Goal: Book appointment/travel/reservation

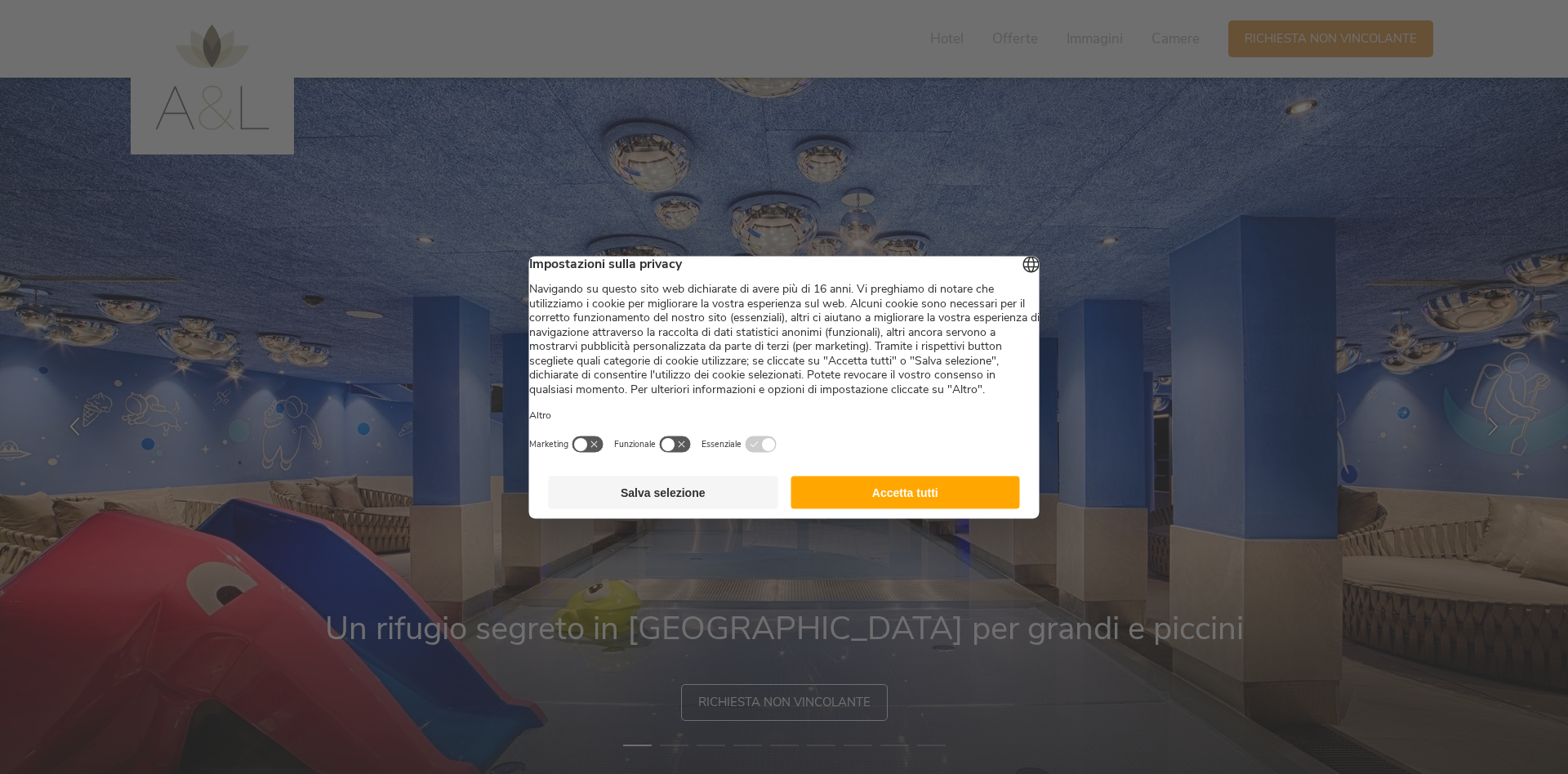
click at [887, 502] on button "Accetta tutti" at bounding box center [905, 492] width 230 height 33
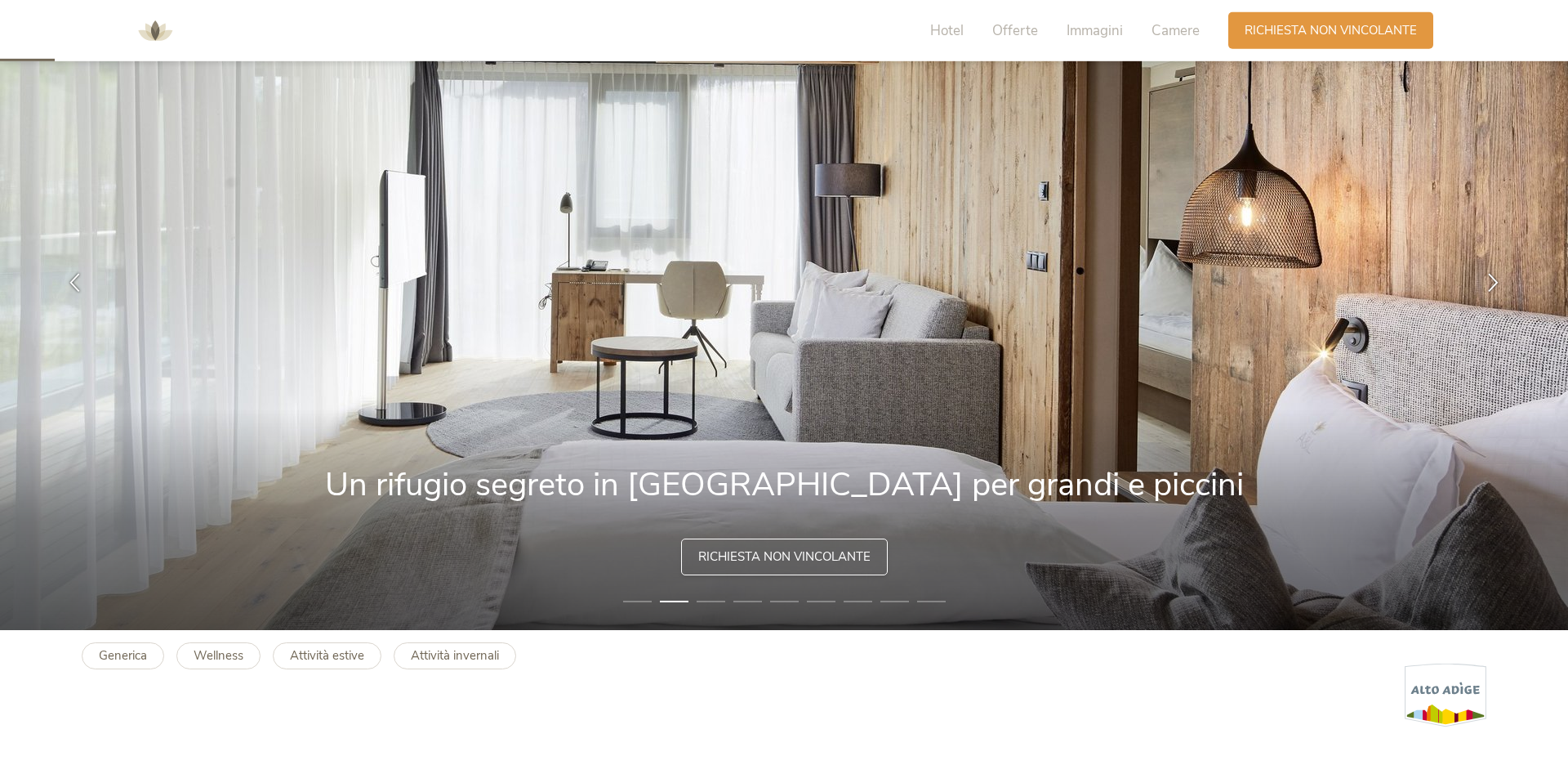
scroll to position [167, 0]
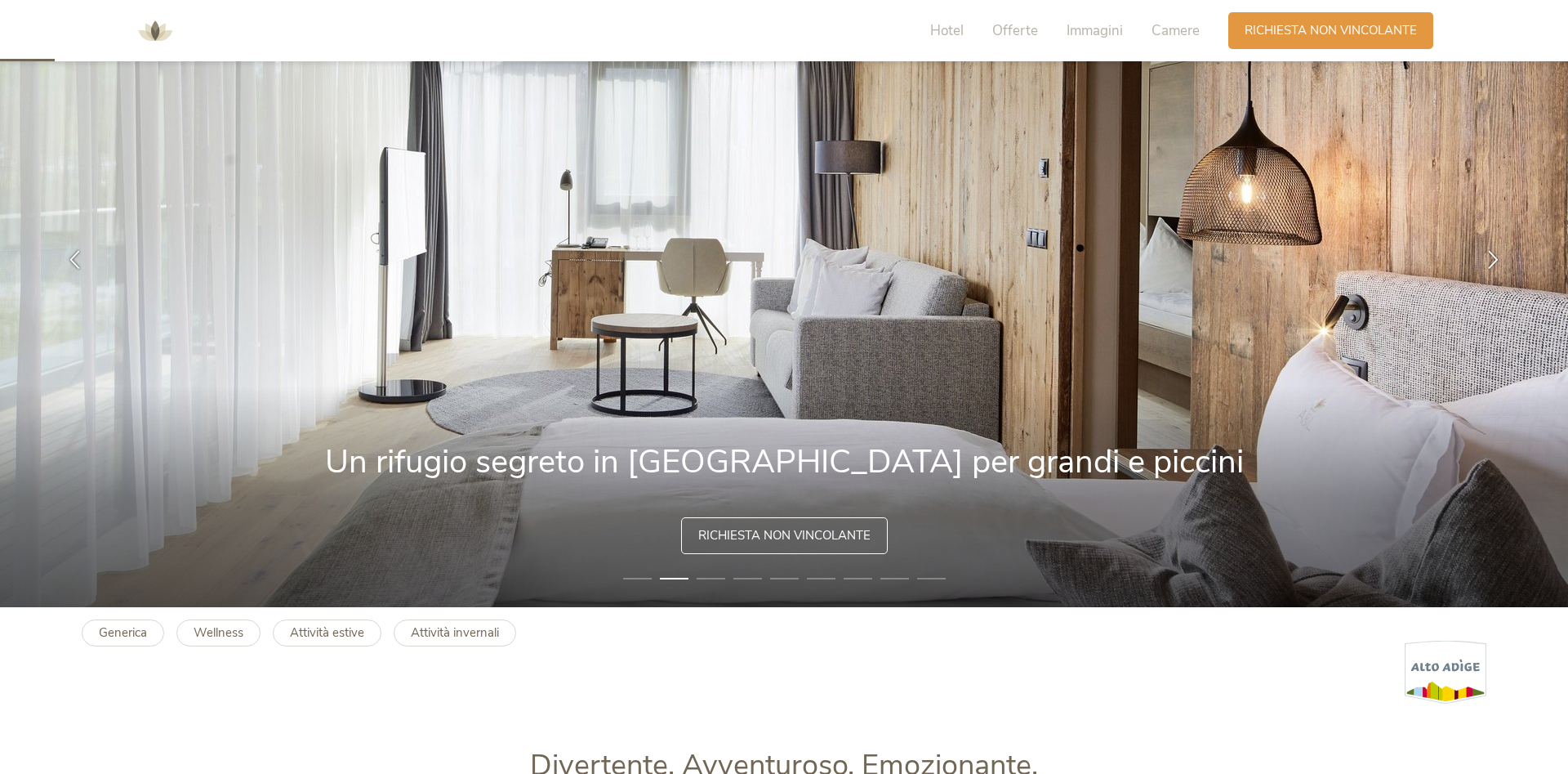
click at [705, 576] on li "3" at bounding box center [710, 579] width 29 height 17
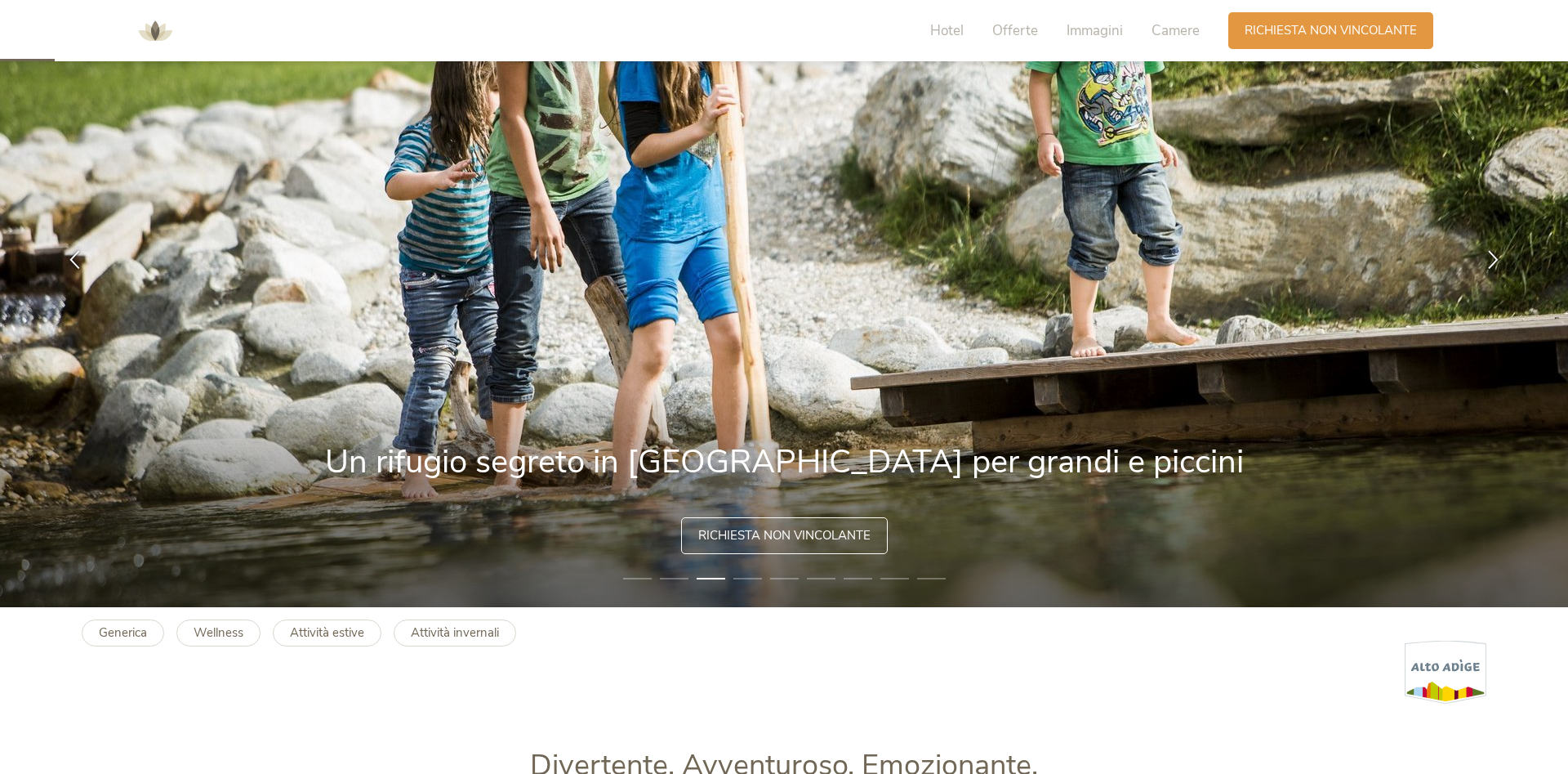
click at [741, 576] on li "4" at bounding box center [747, 579] width 29 height 17
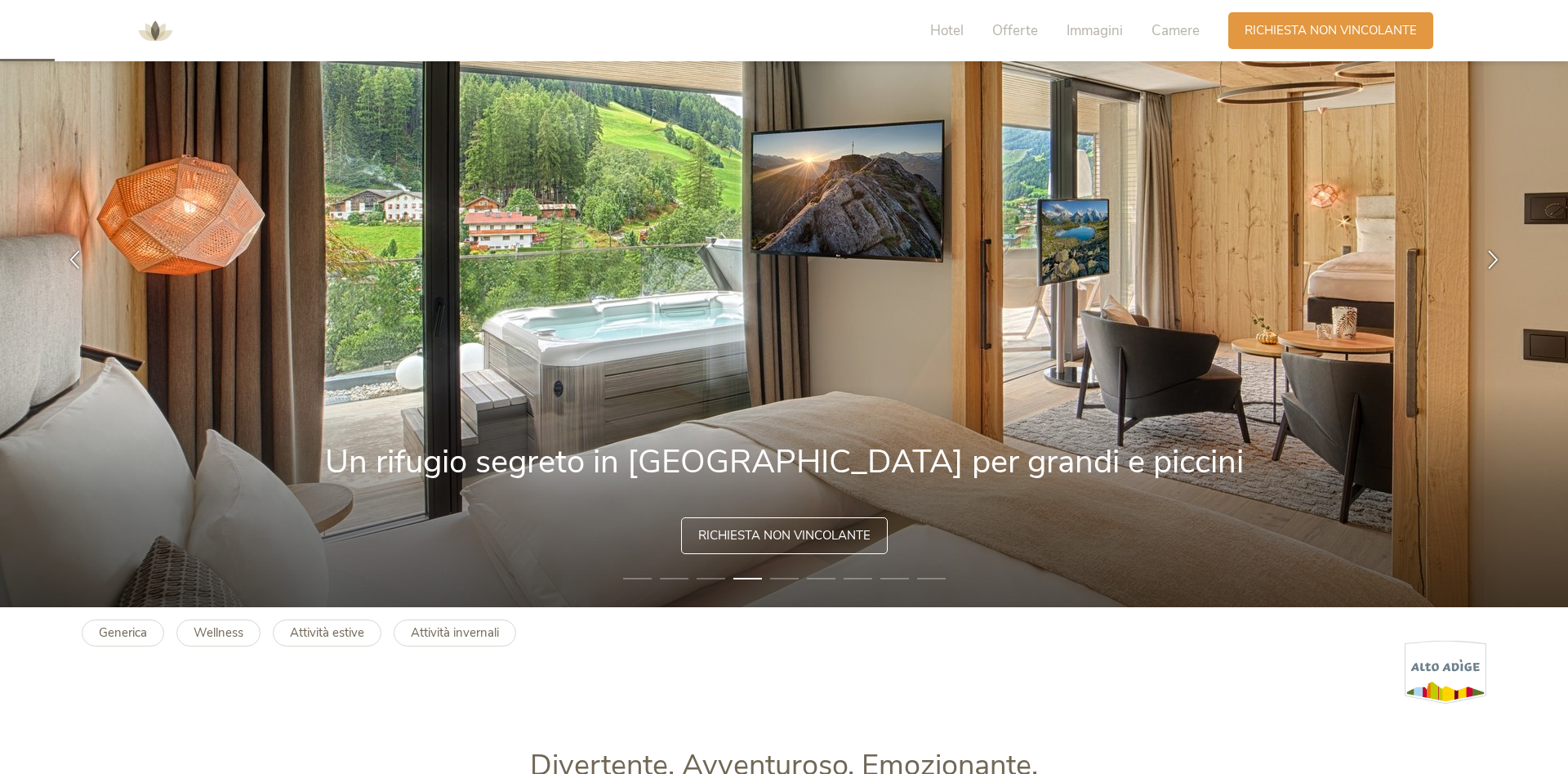
click at [785, 576] on li "5" at bounding box center [784, 579] width 29 height 17
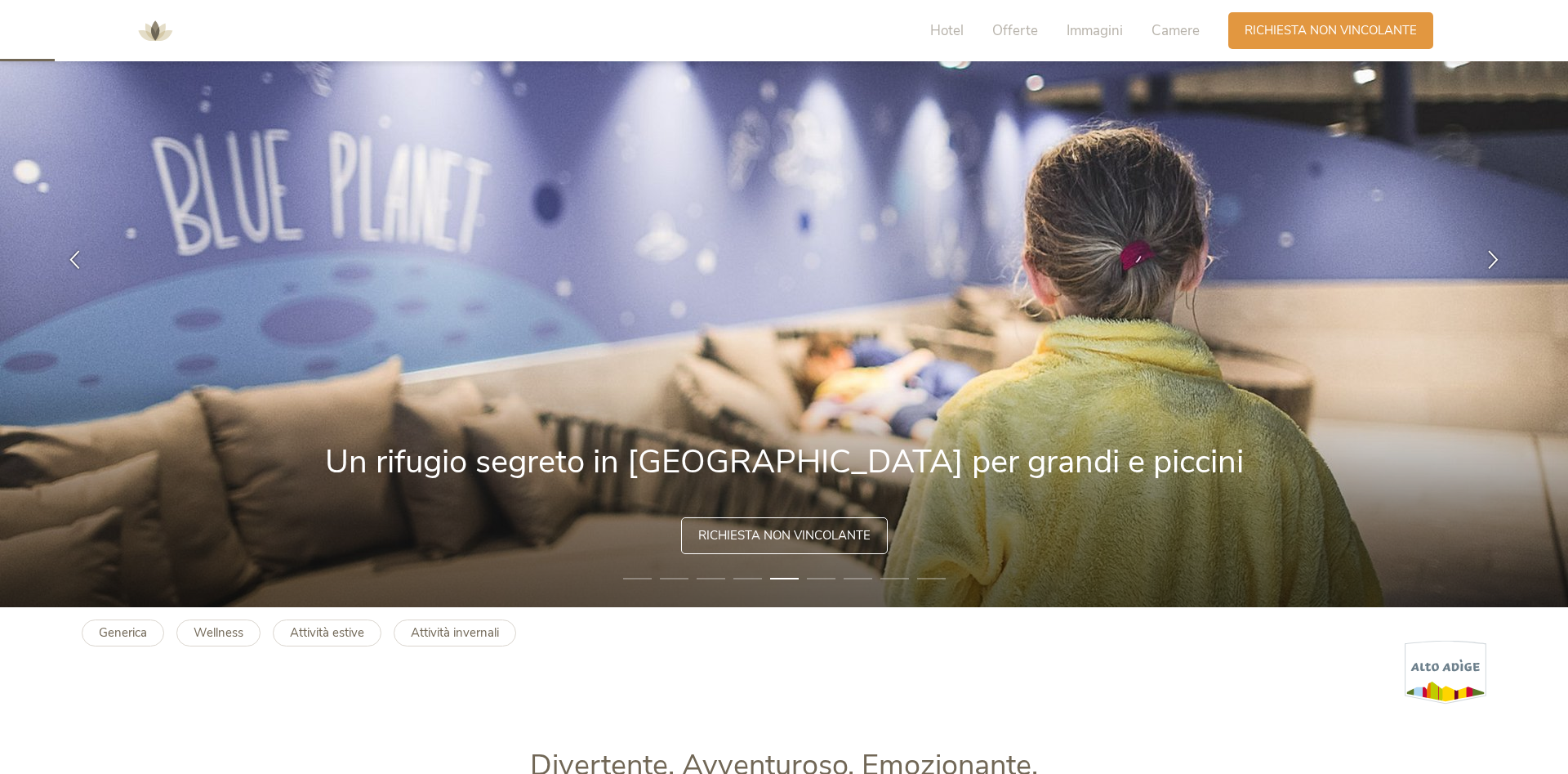
click at [830, 580] on li "6" at bounding box center [821, 579] width 29 height 17
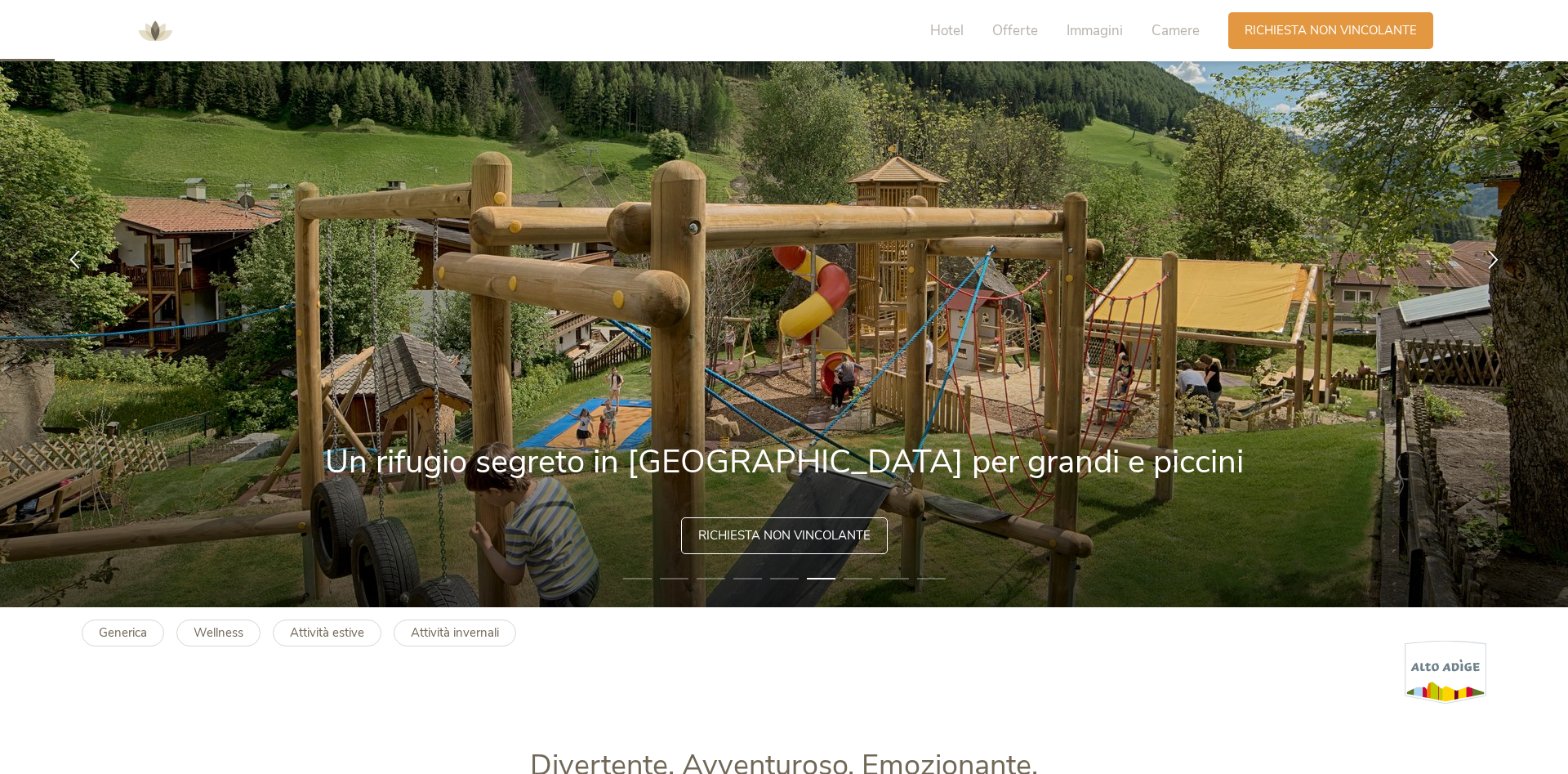
click at [855, 577] on li "7" at bounding box center [858, 579] width 29 height 17
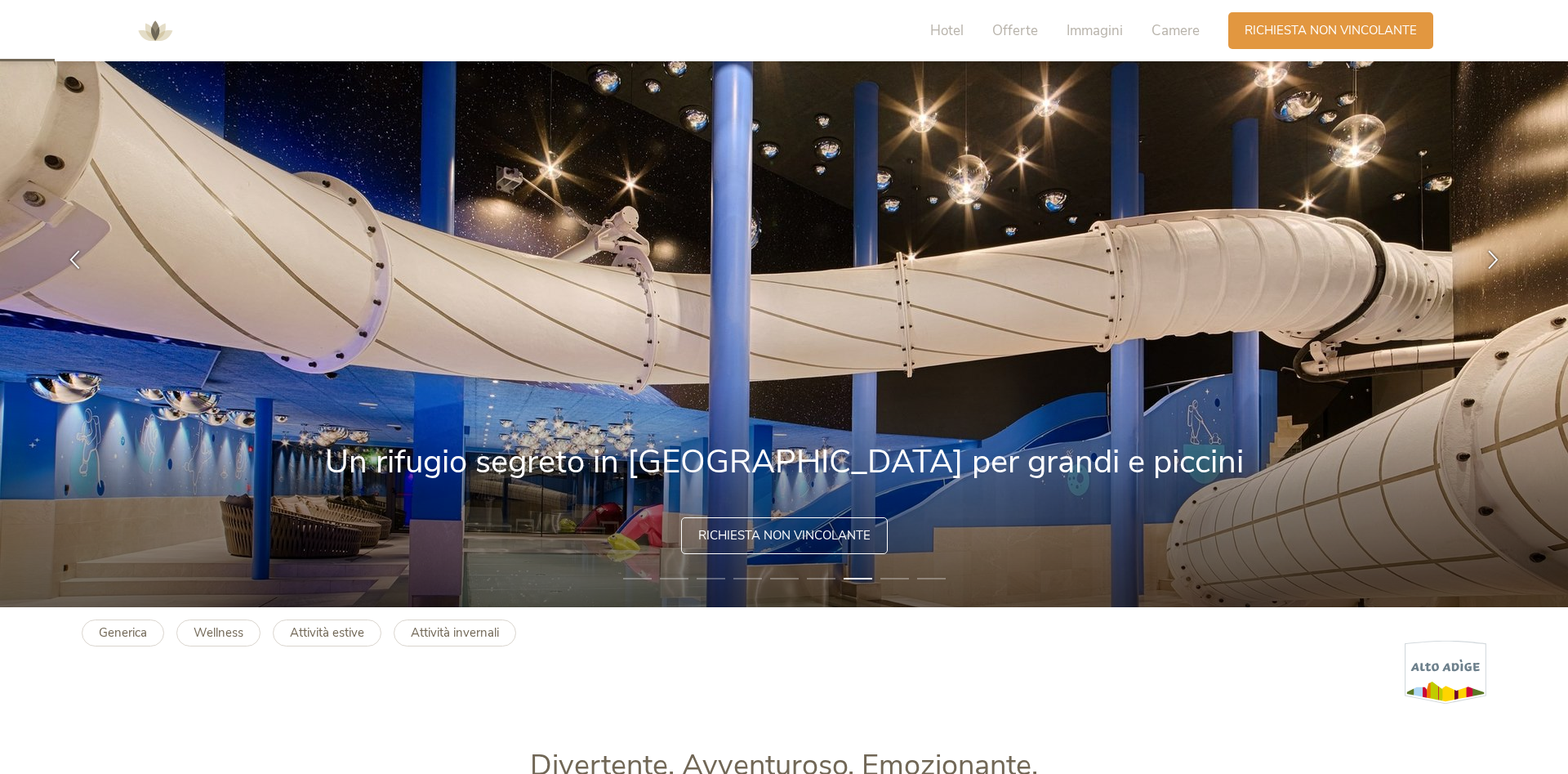
click at [891, 580] on li "8" at bounding box center [894, 579] width 29 height 17
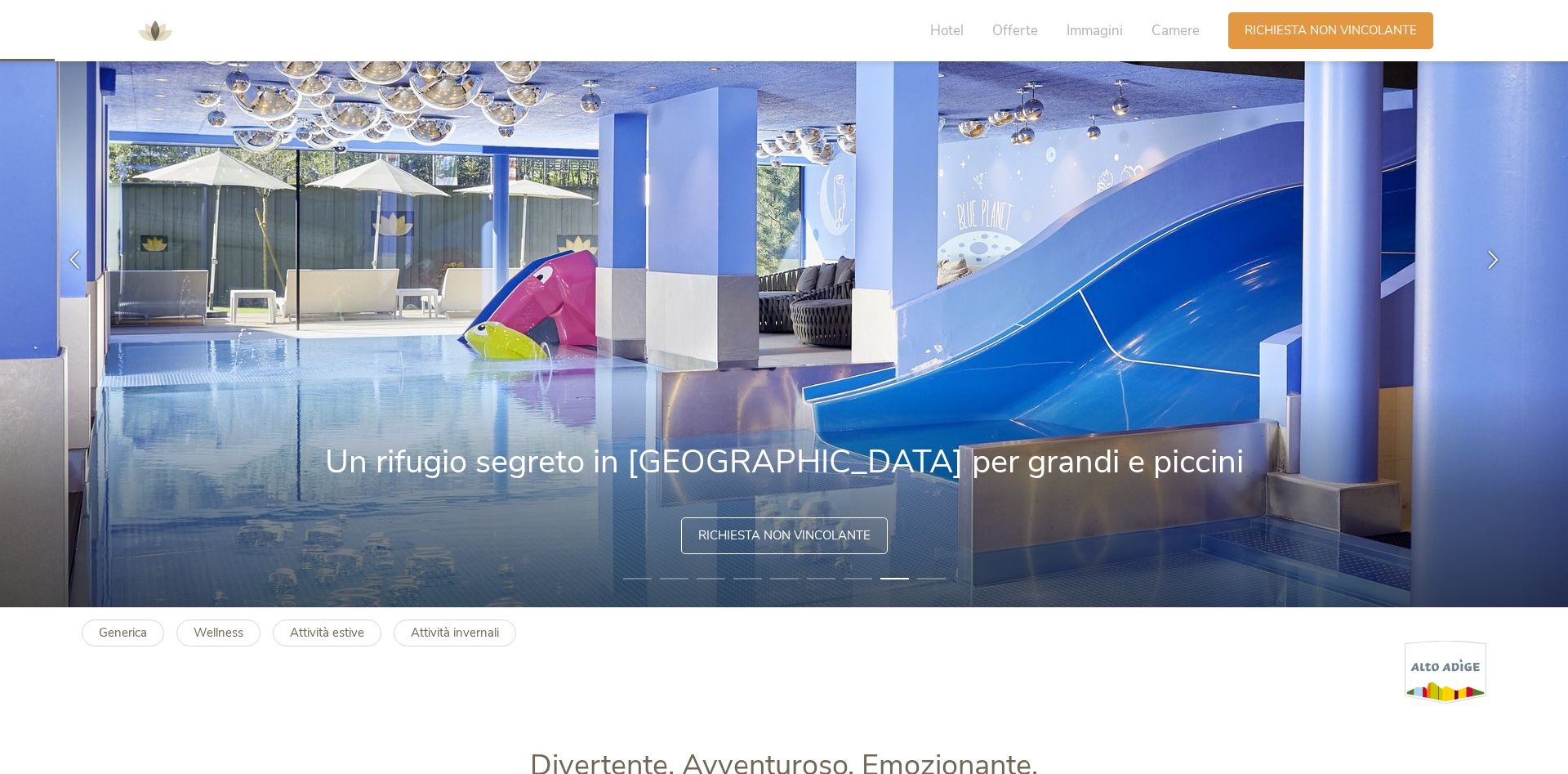
click at [917, 580] on li "9" at bounding box center [931, 579] width 29 height 17
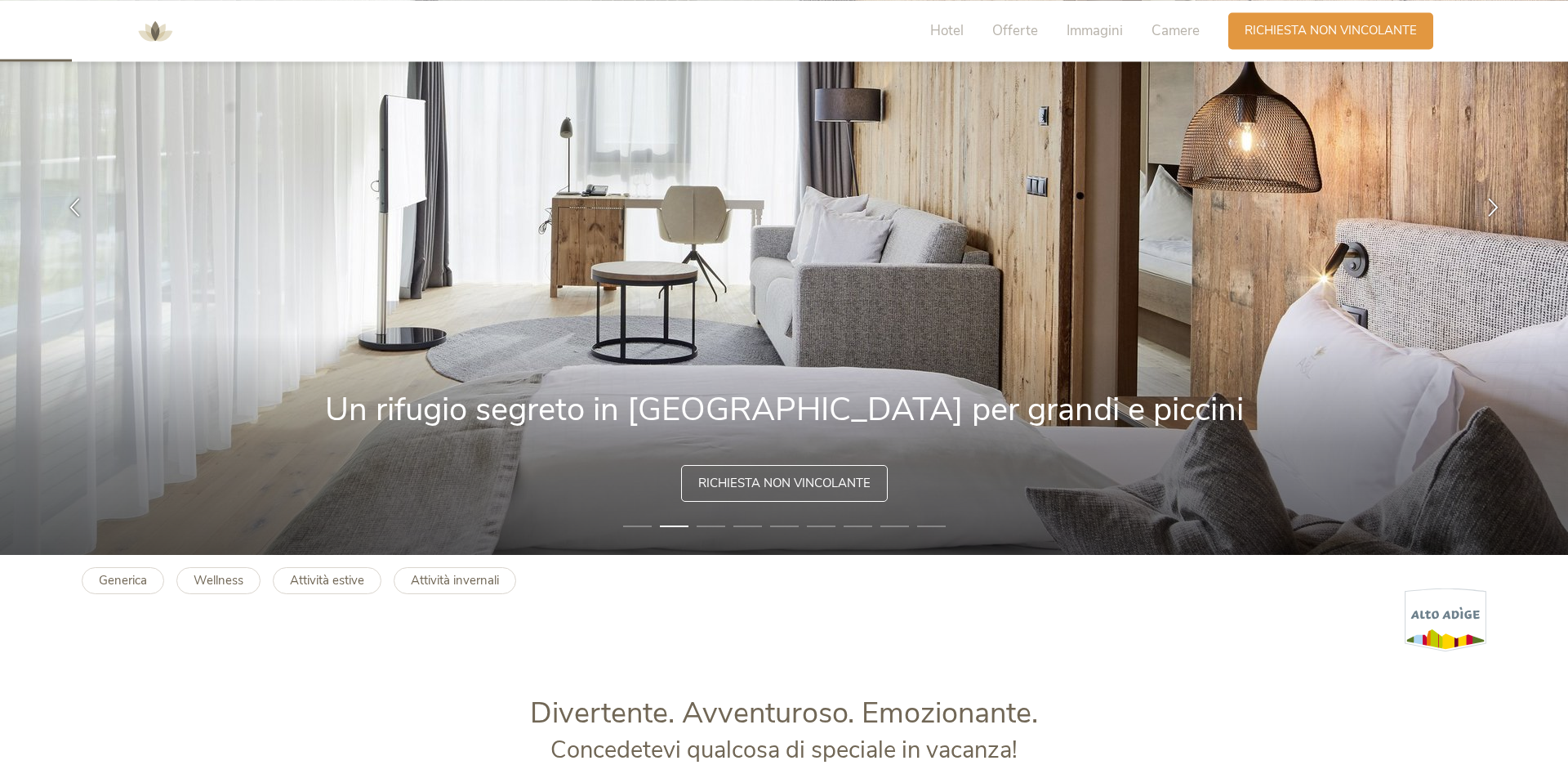
scroll to position [0, 0]
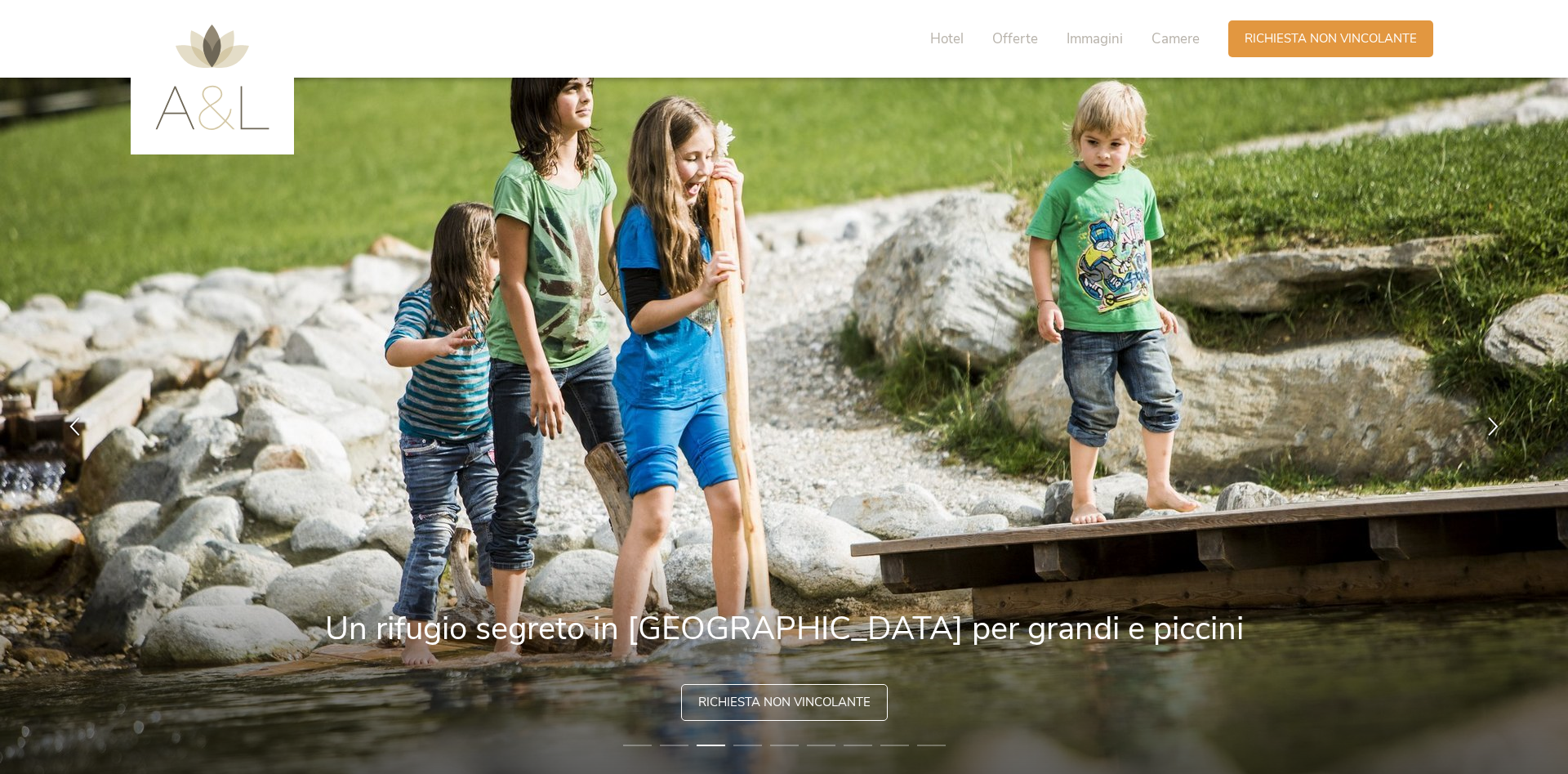
click at [217, 113] on img at bounding box center [212, 77] width 114 height 106
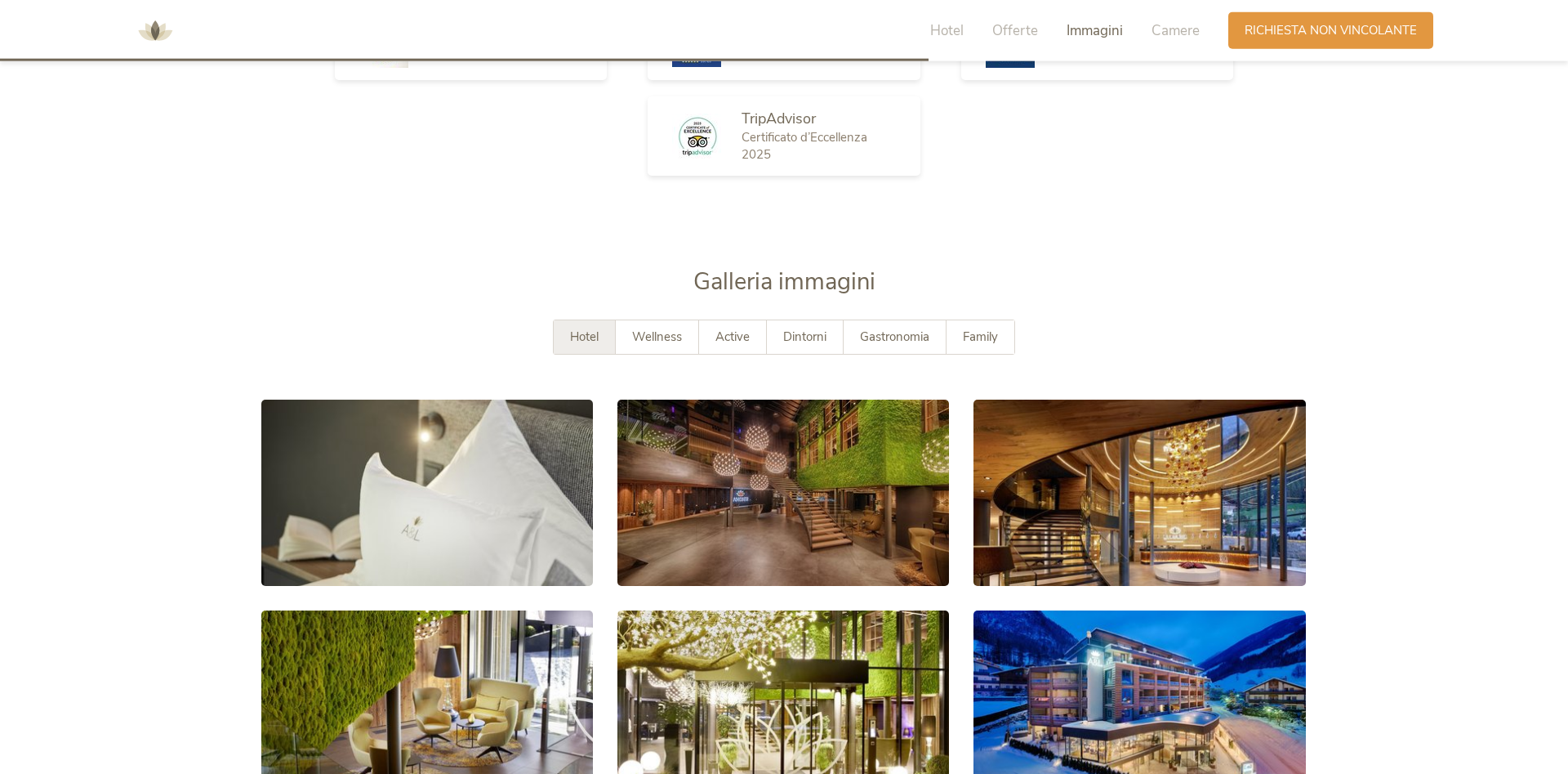
scroll to position [2833, 0]
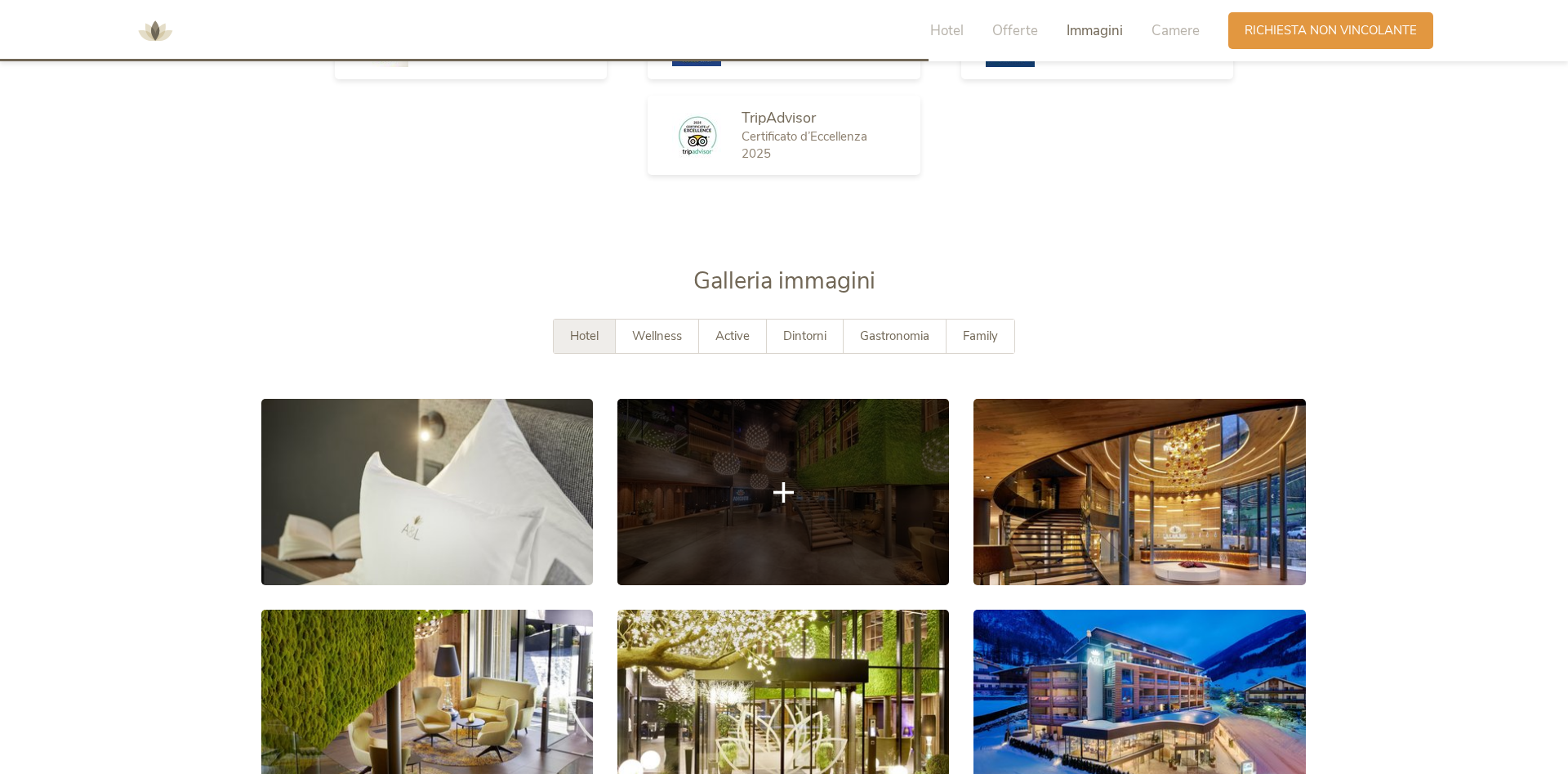
click at [795, 488] on link at bounding box center [784, 492] width 332 height 187
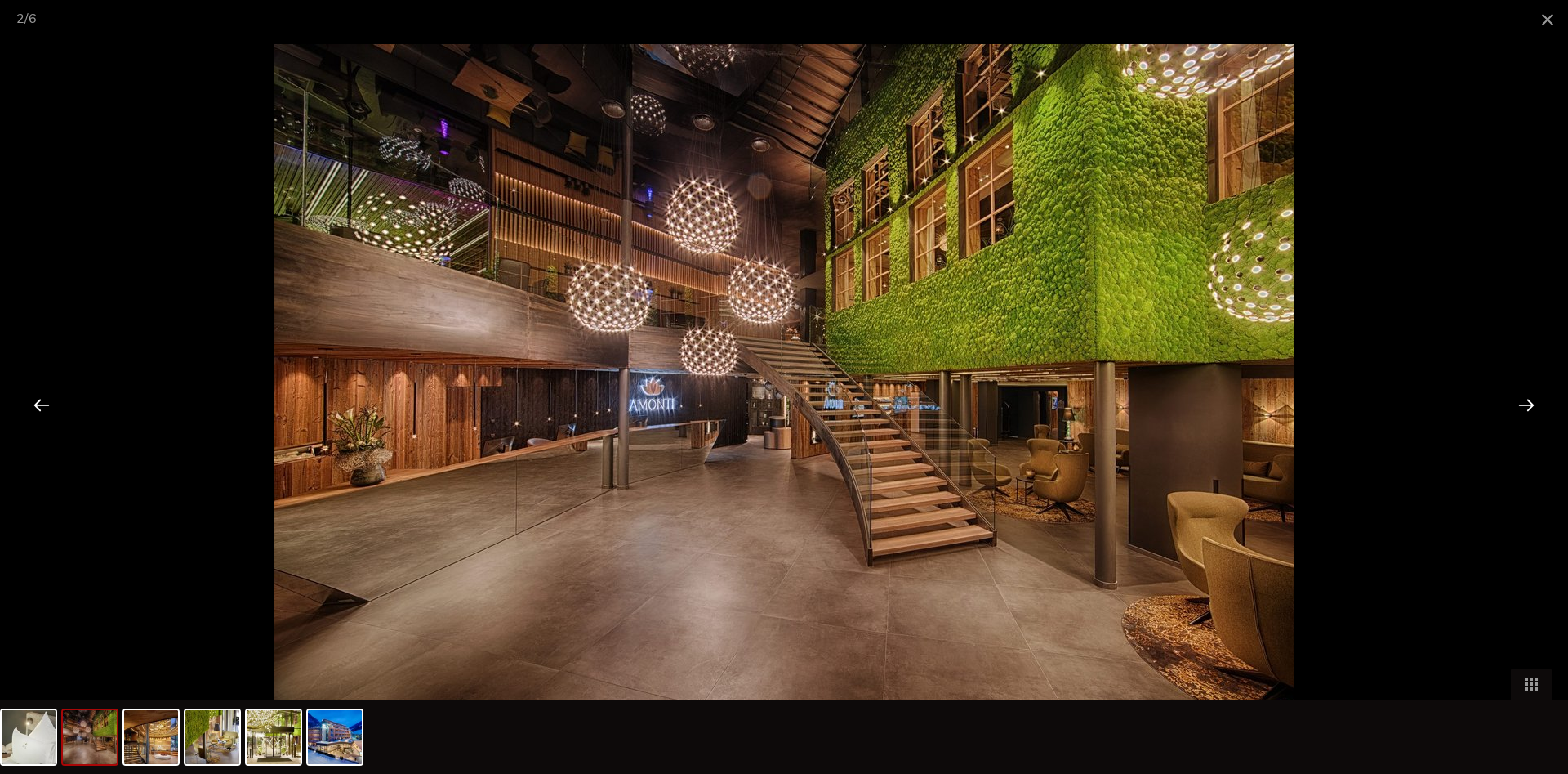
click at [1519, 398] on div at bounding box center [1526, 404] width 50 height 50
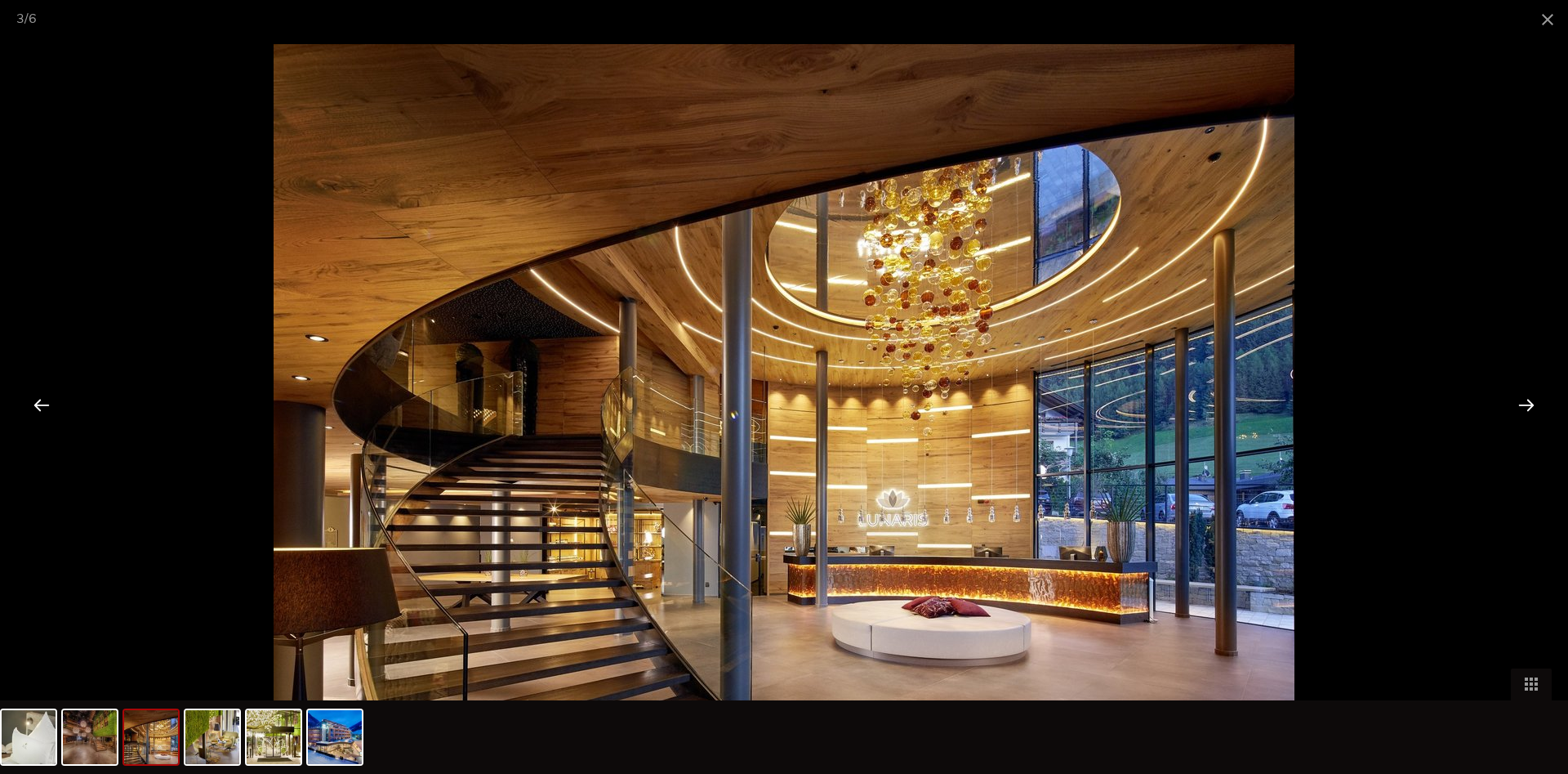
click at [1519, 398] on div at bounding box center [1526, 404] width 50 height 50
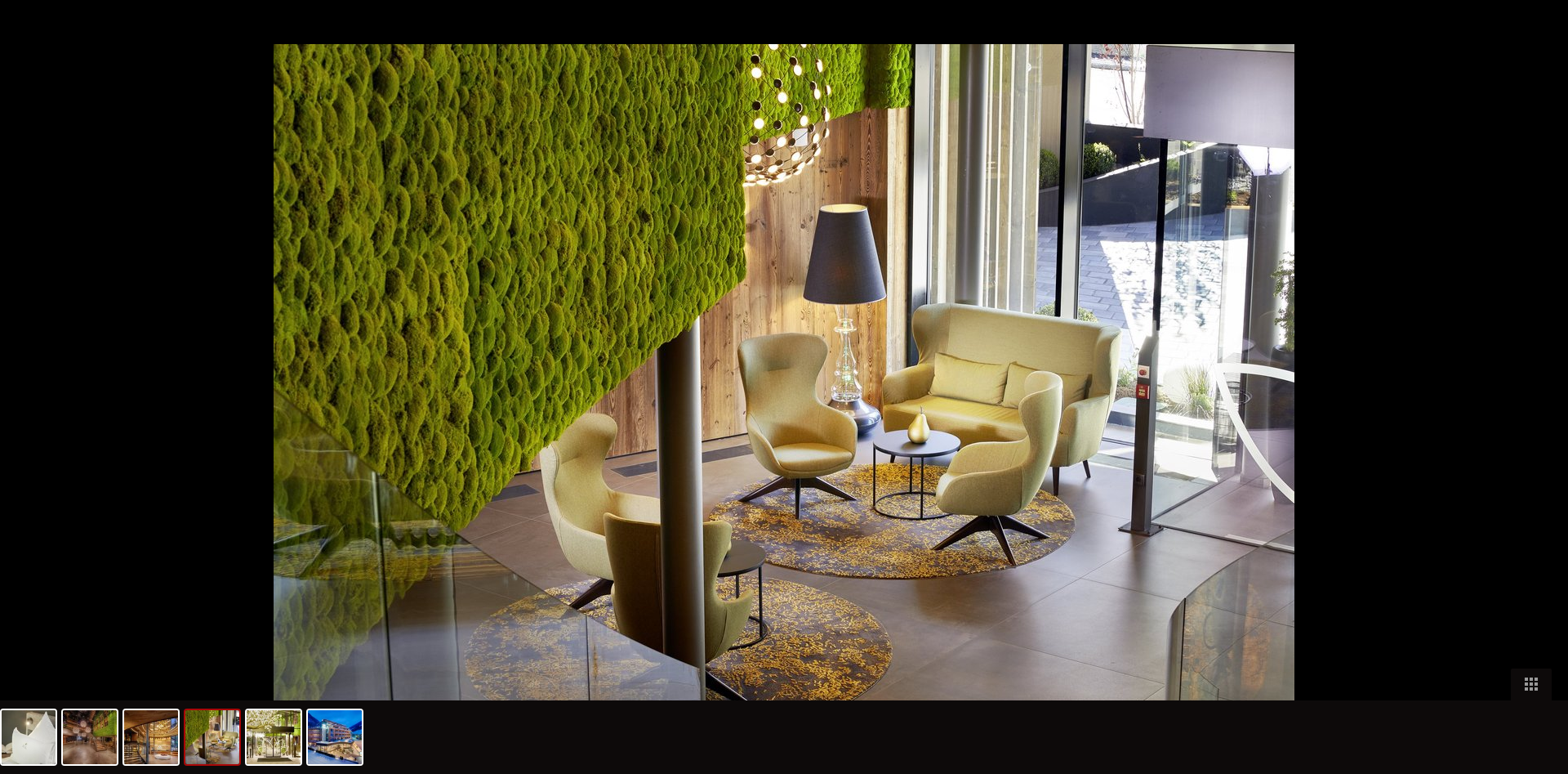
click at [1526, 403] on div at bounding box center [1533, 404] width 50 height 50
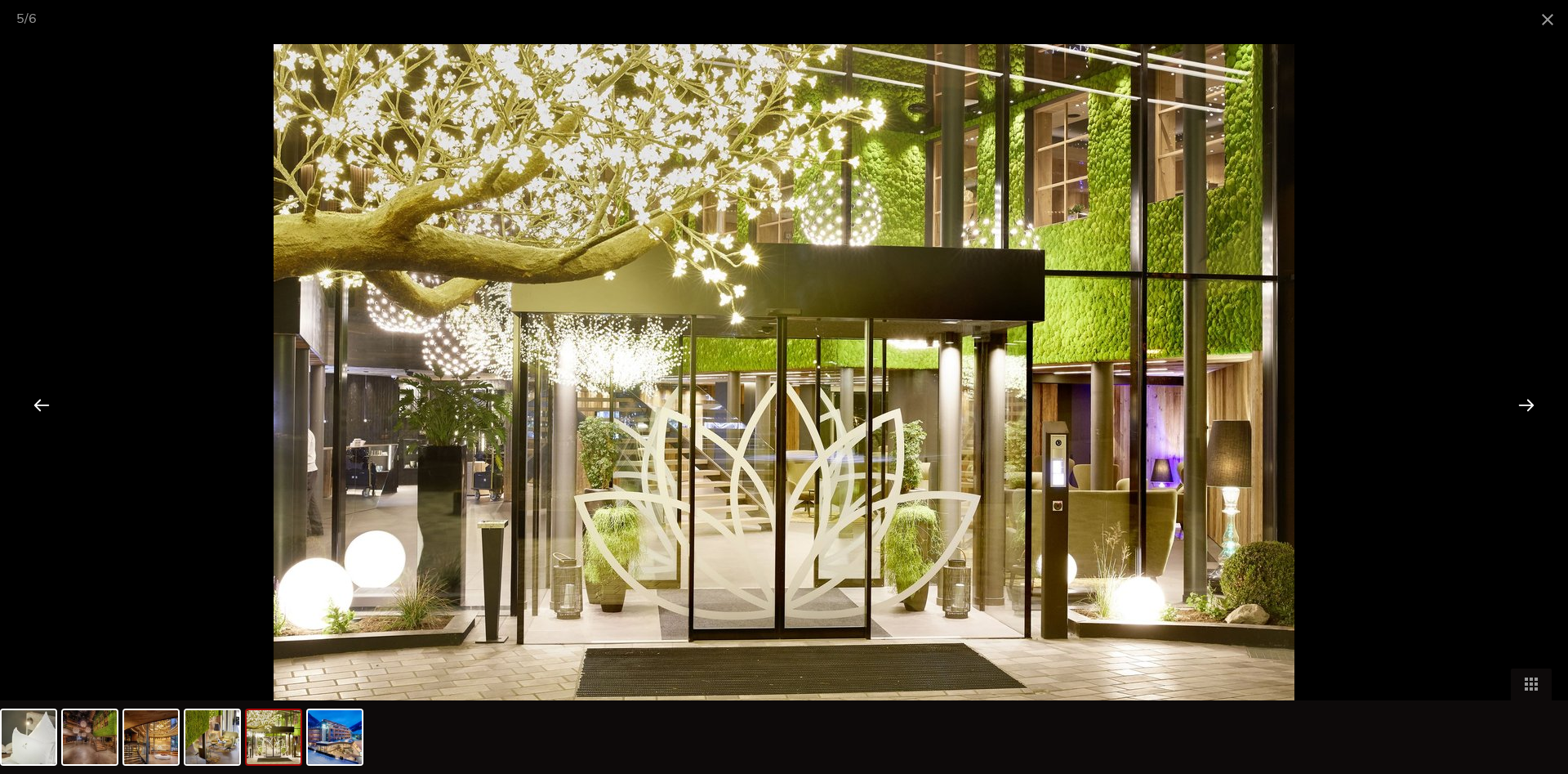
click at [1526, 403] on div at bounding box center [1526, 404] width 50 height 50
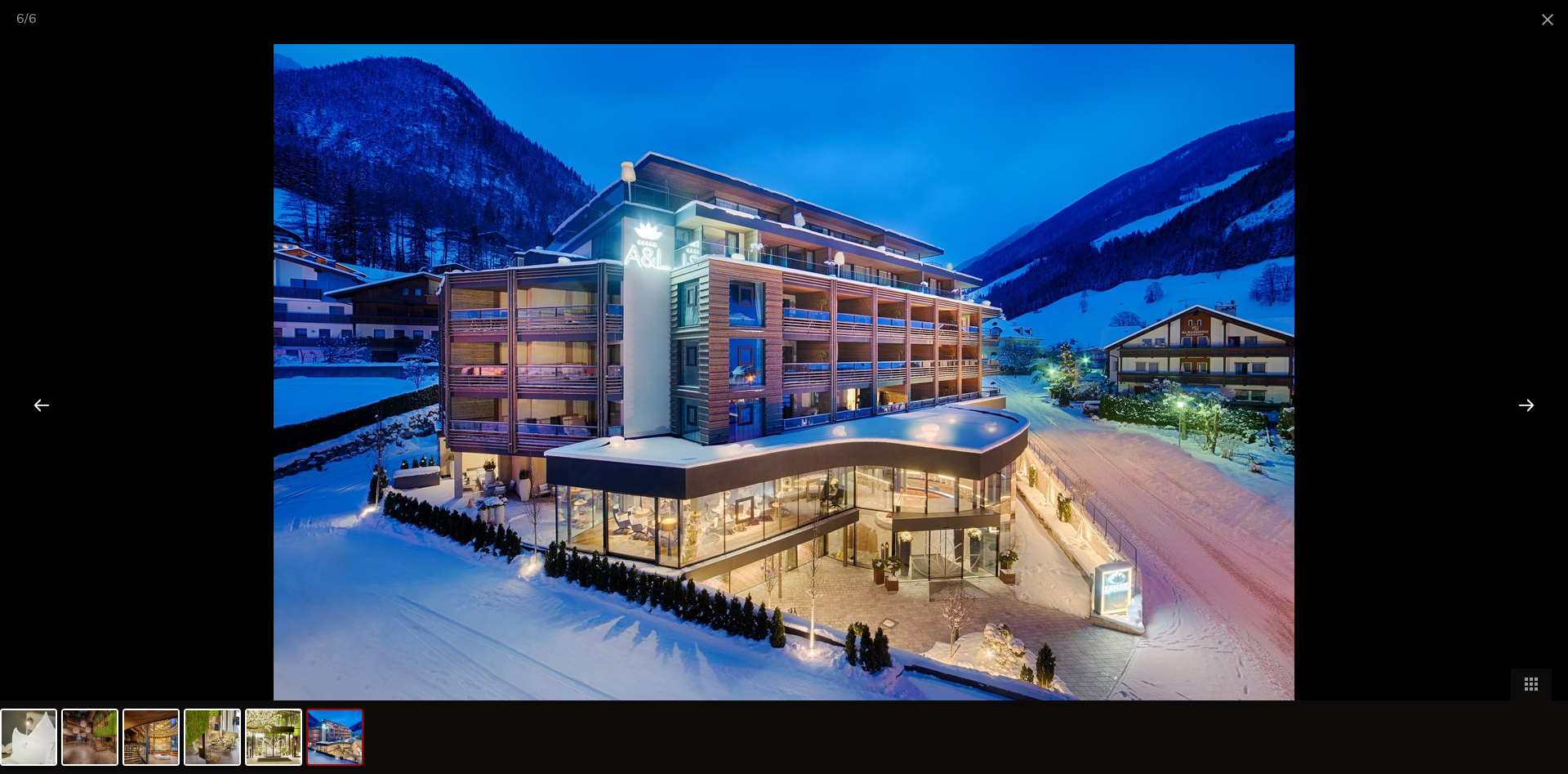
click at [1526, 403] on div at bounding box center [1526, 404] width 50 height 50
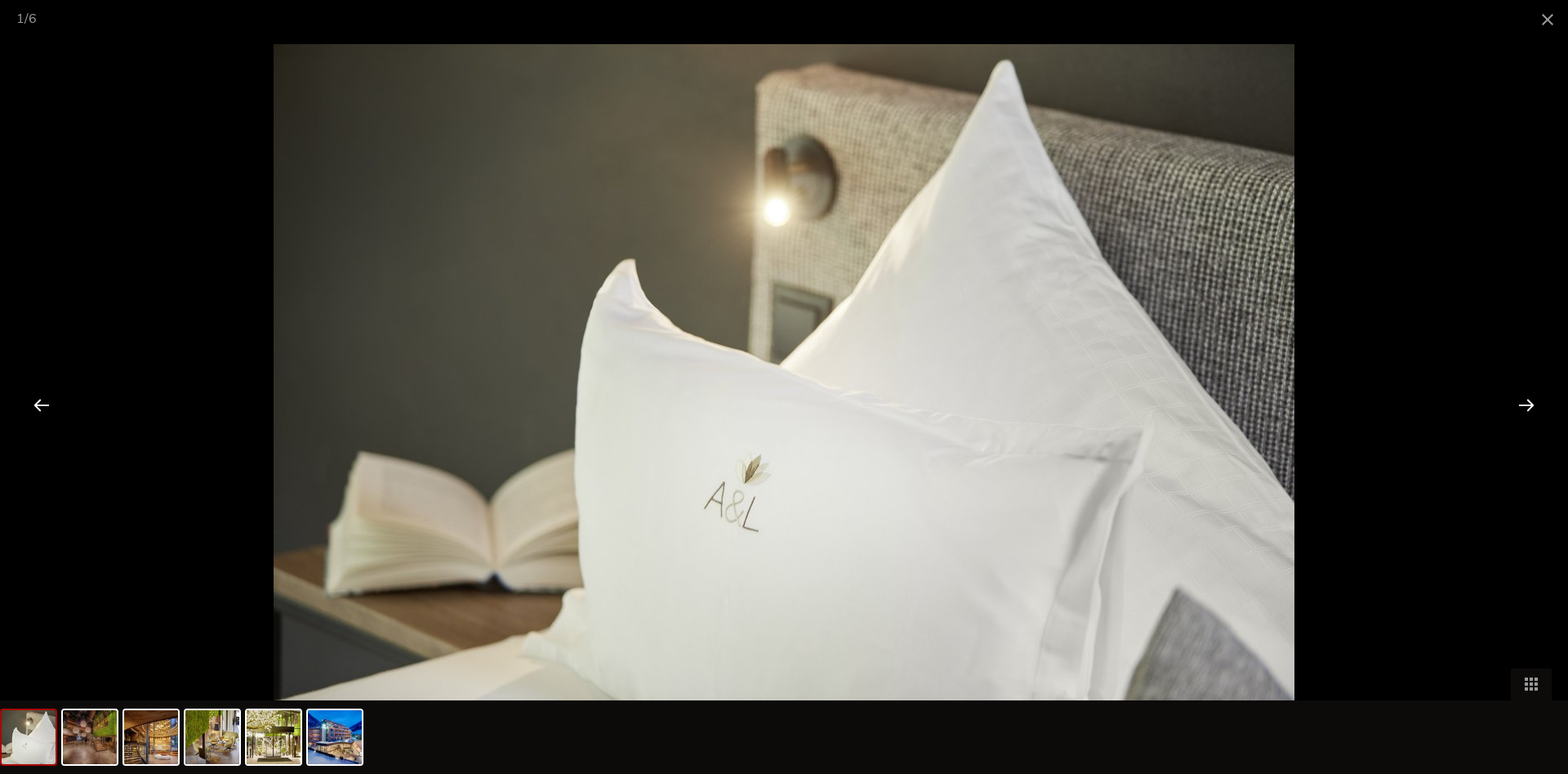
click at [1526, 403] on div at bounding box center [1526, 404] width 50 height 50
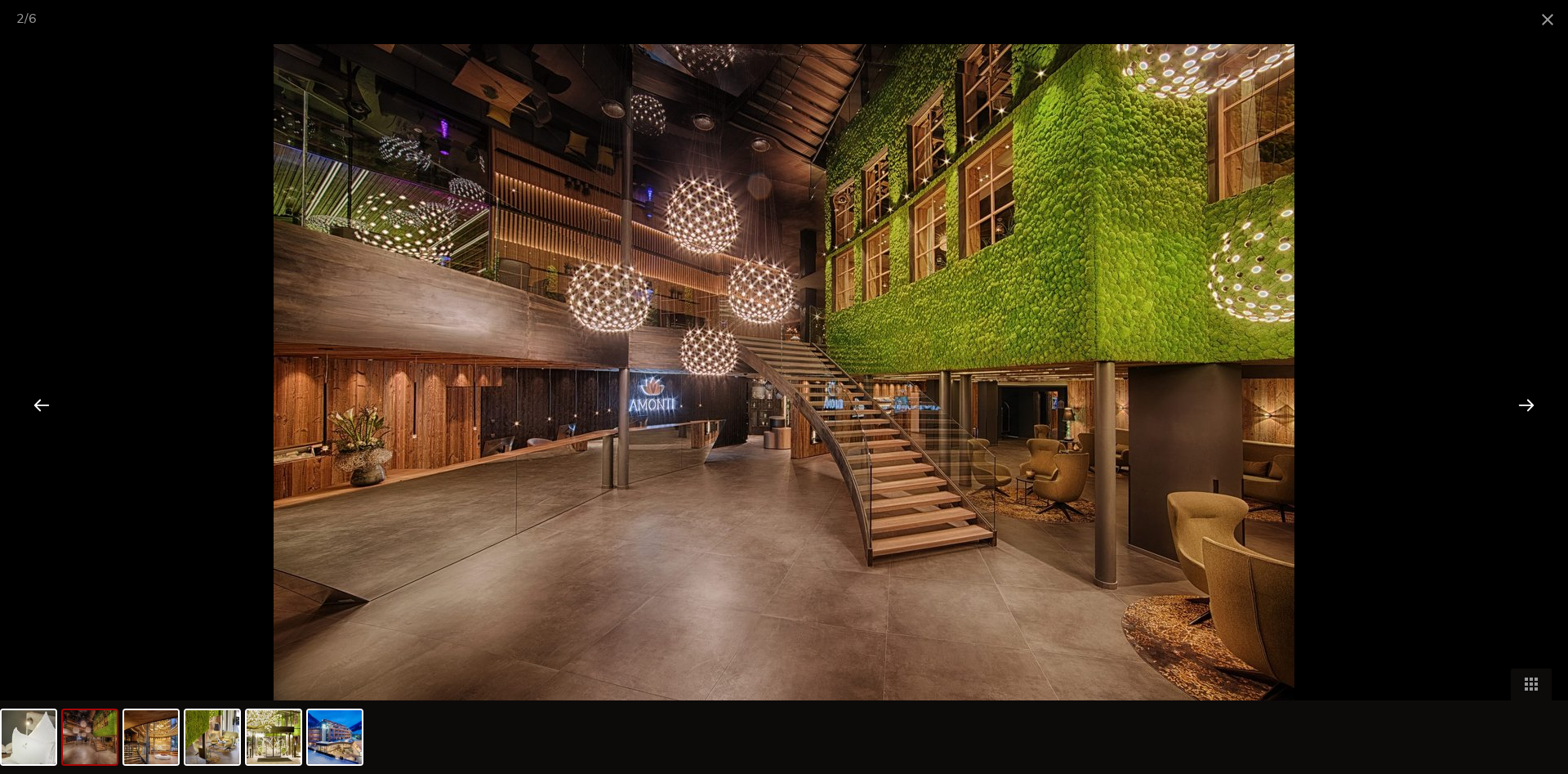
click at [1526, 403] on div at bounding box center [1526, 404] width 50 height 50
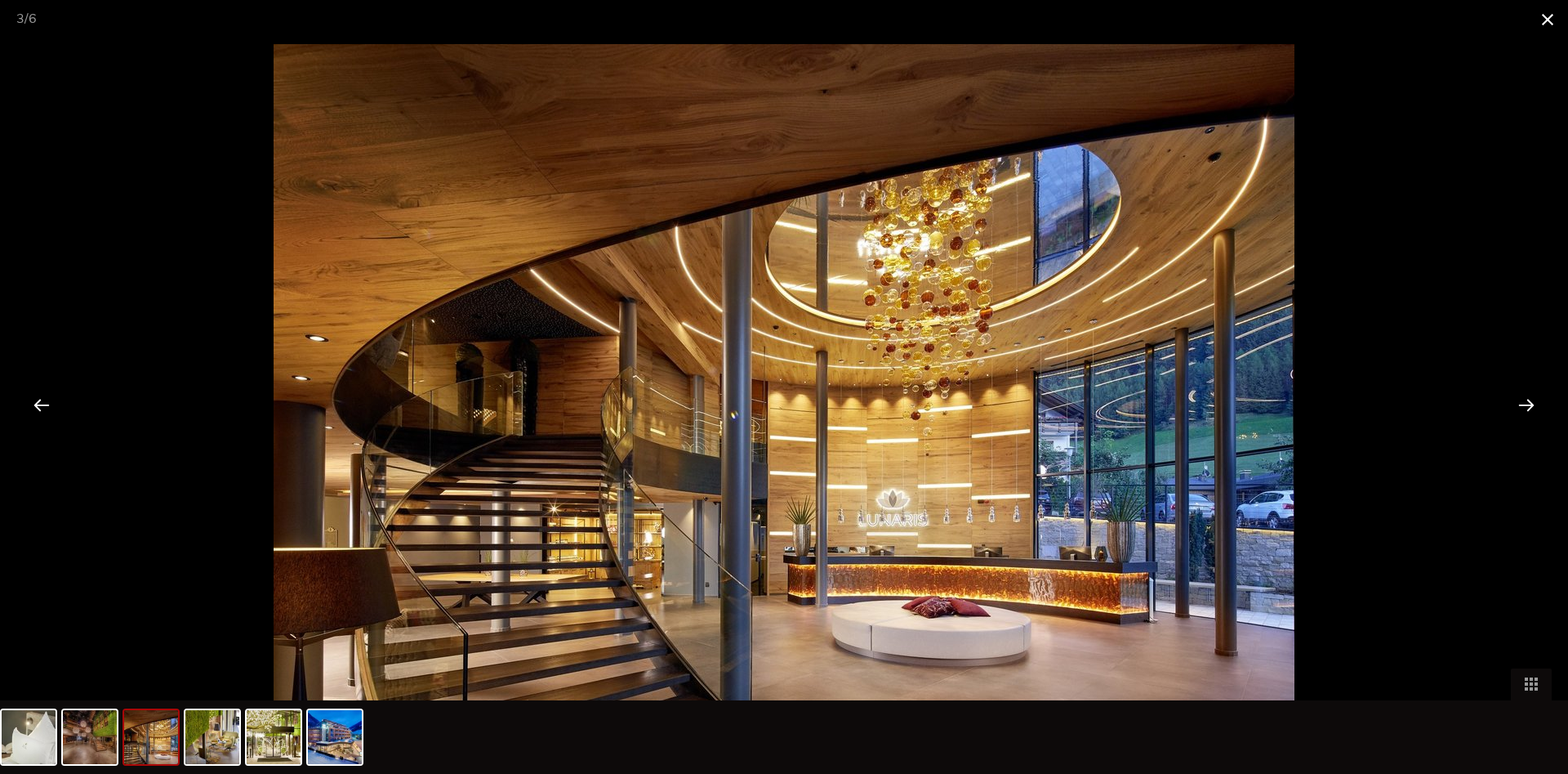
click at [1544, 13] on span at bounding box center [1546, 19] width 40 height 39
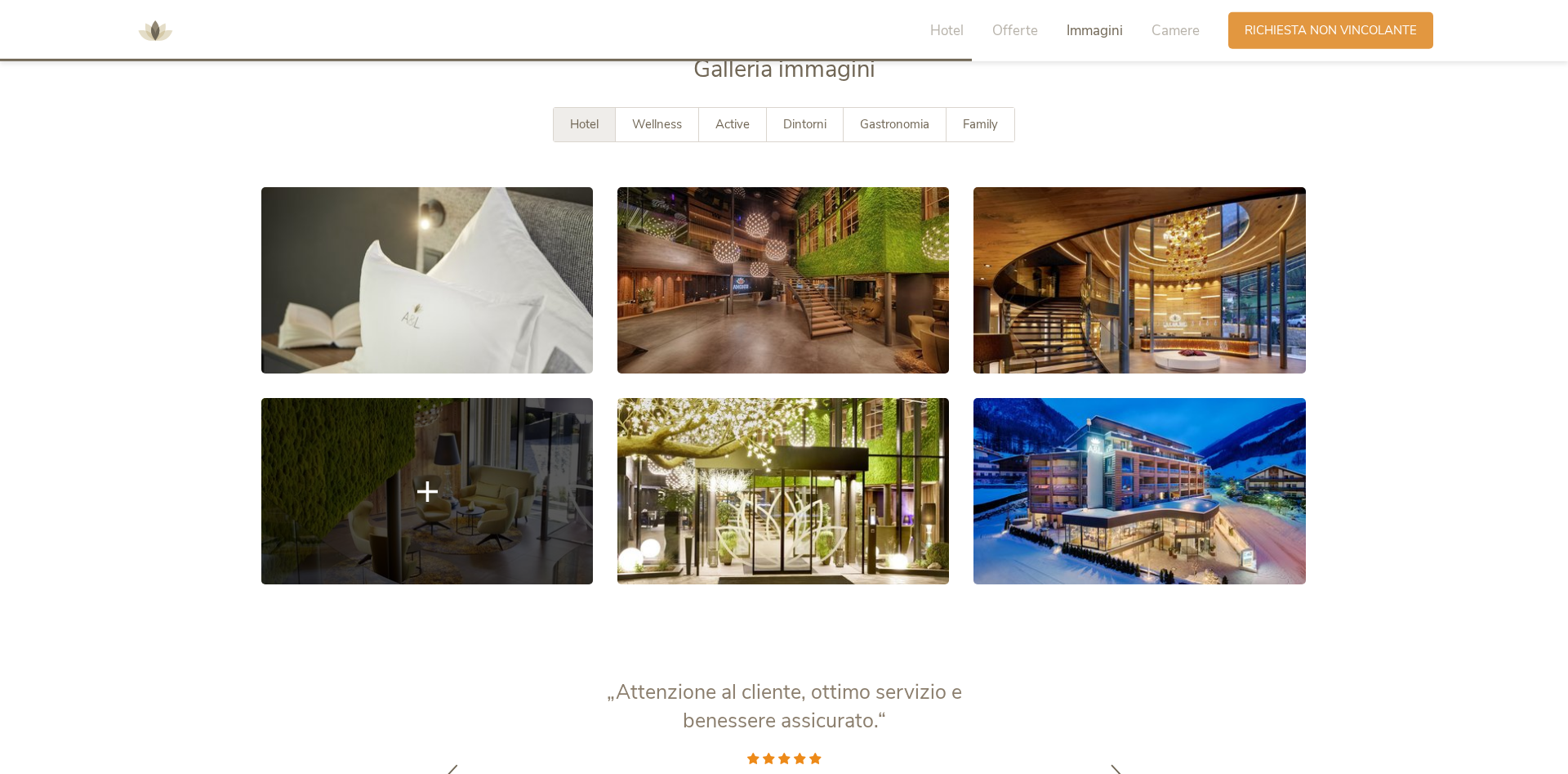
scroll to position [3083, 0]
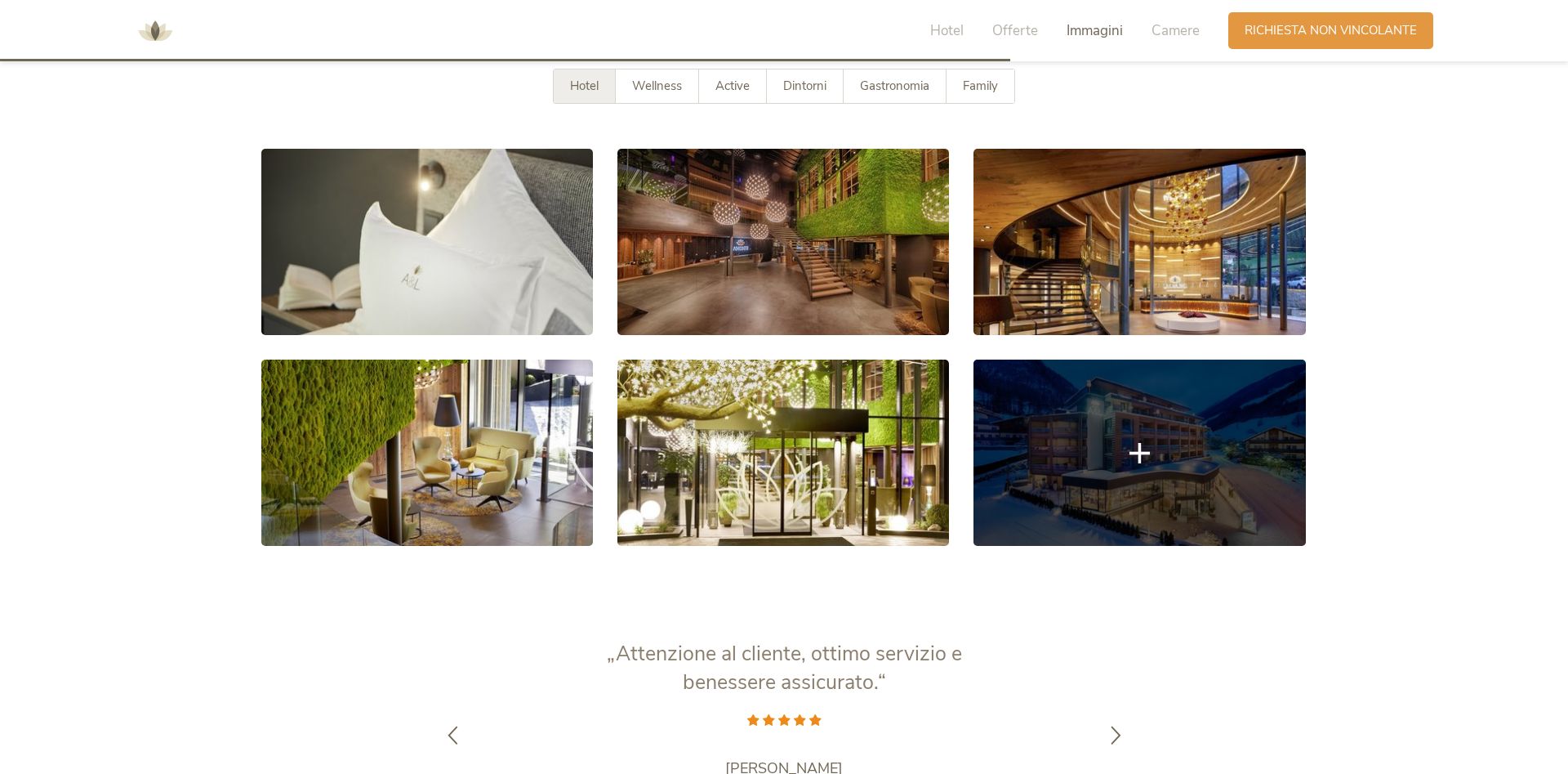
click at [1122, 454] on link at bounding box center [1139, 452] width 332 height 187
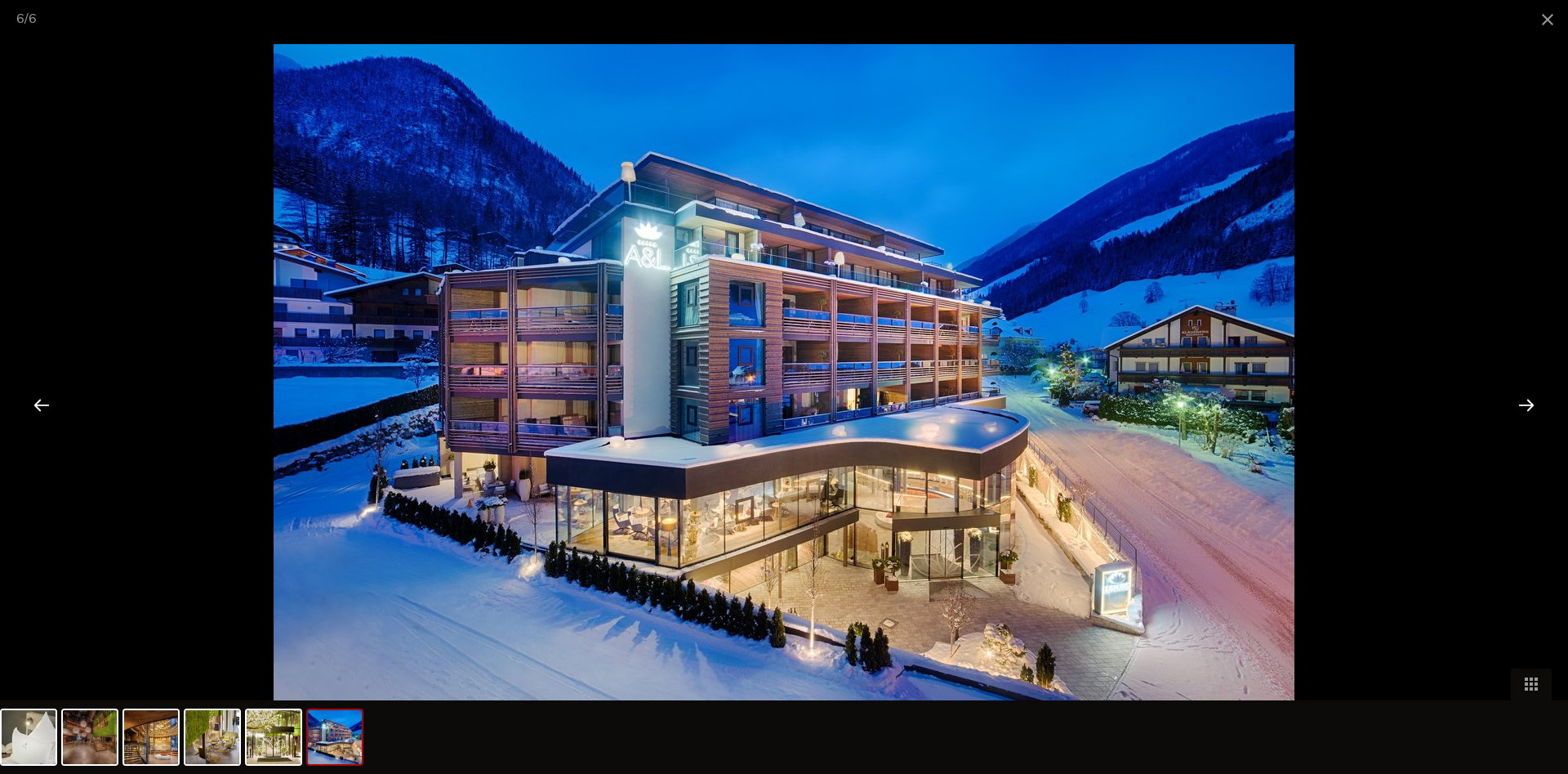
click at [1527, 403] on div at bounding box center [1526, 404] width 50 height 50
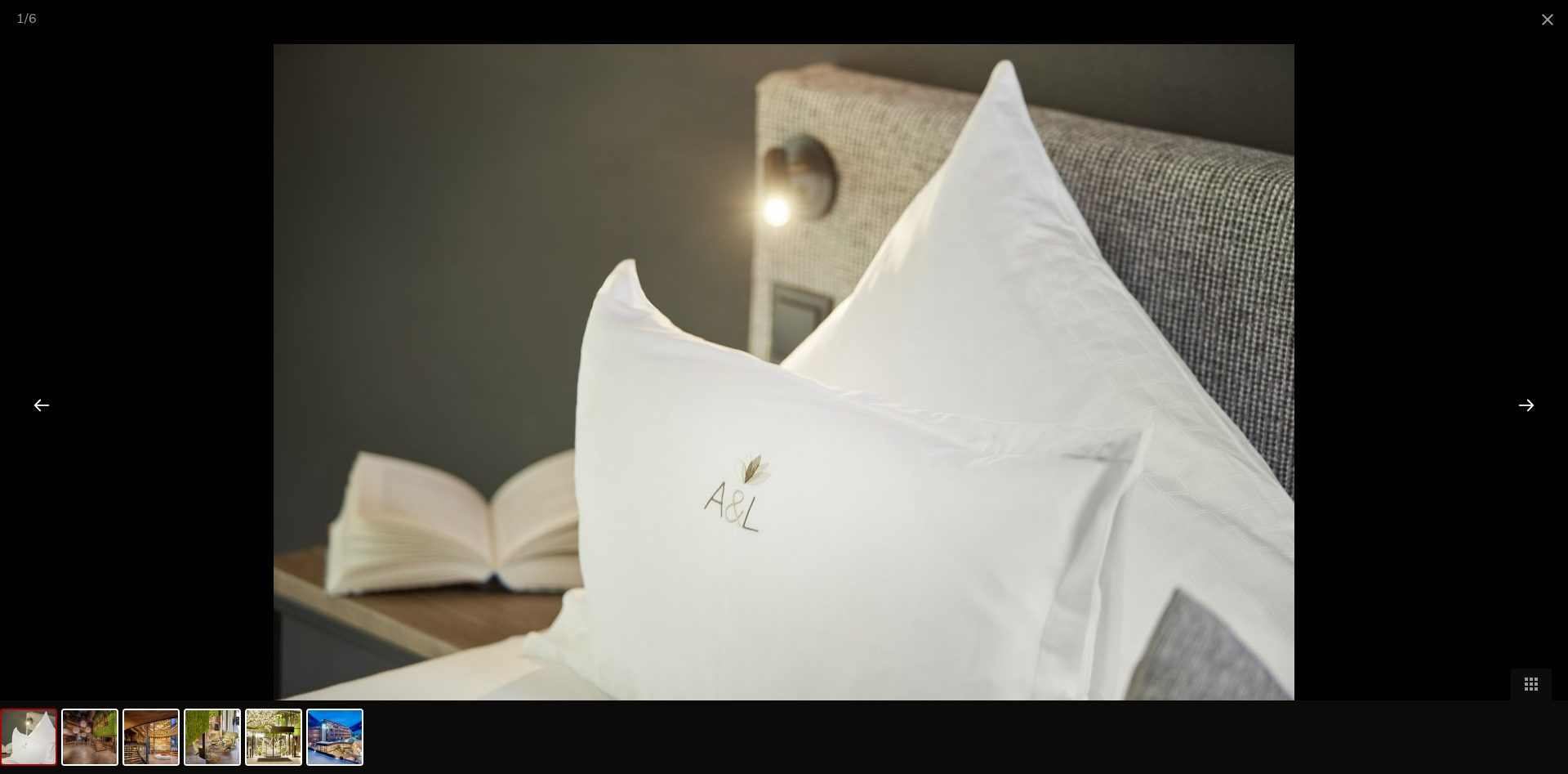
click at [1527, 403] on div at bounding box center [1526, 404] width 50 height 50
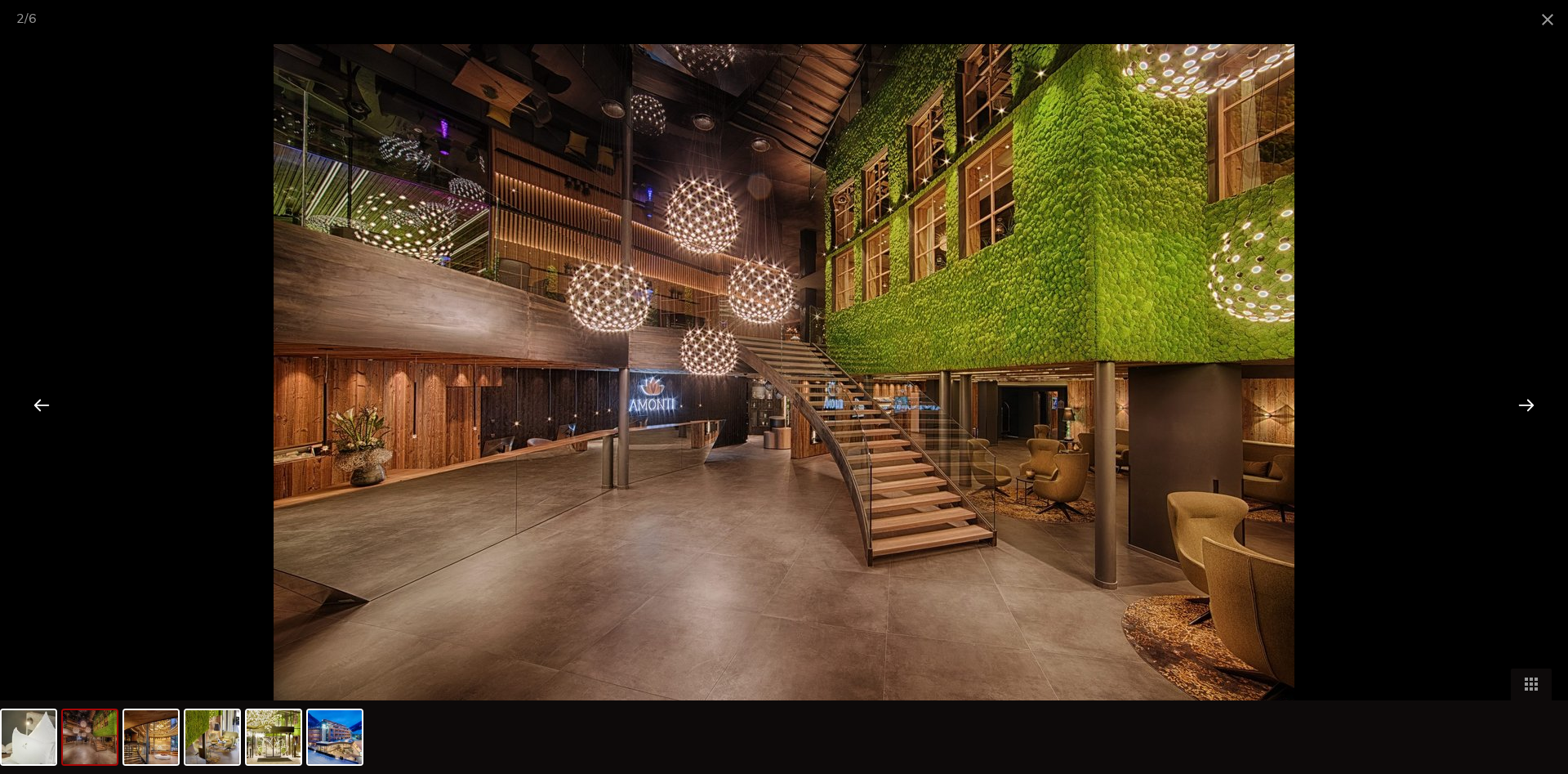
click at [1527, 403] on div at bounding box center [1526, 404] width 50 height 50
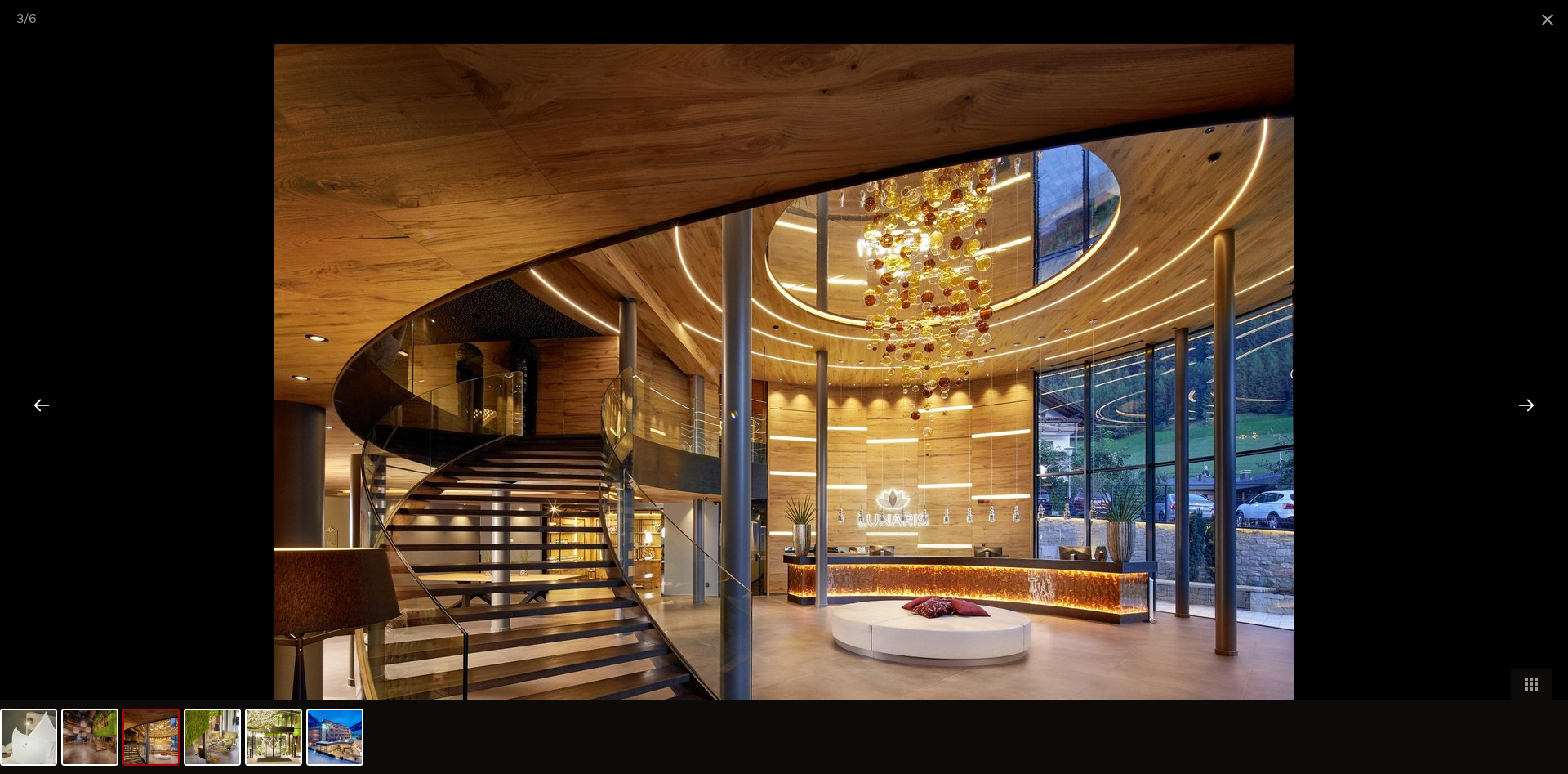
click at [1527, 403] on div at bounding box center [1526, 404] width 50 height 50
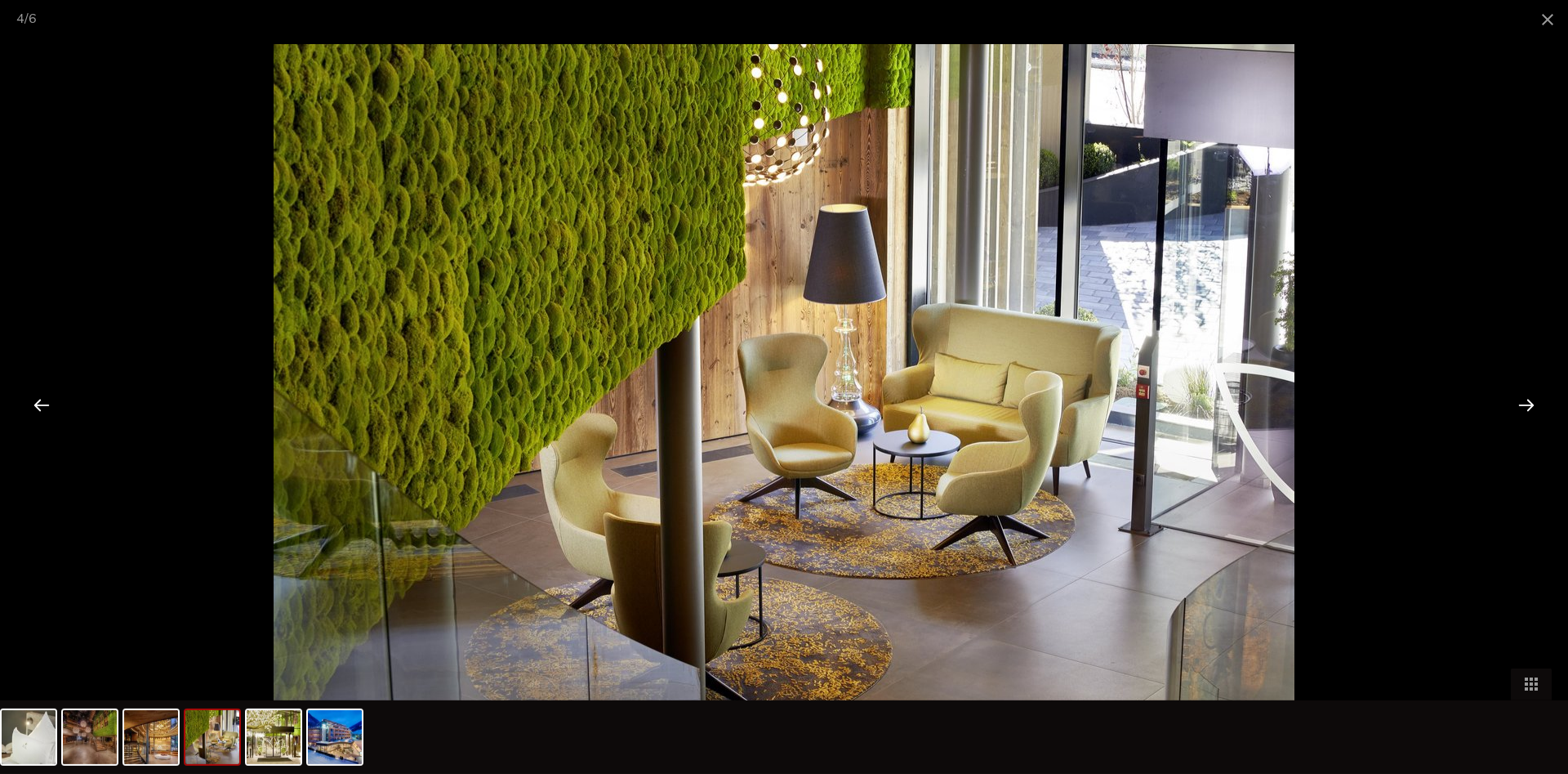
scroll to position [3250, 0]
click at [1542, 17] on span at bounding box center [1546, 19] width 40 height 39
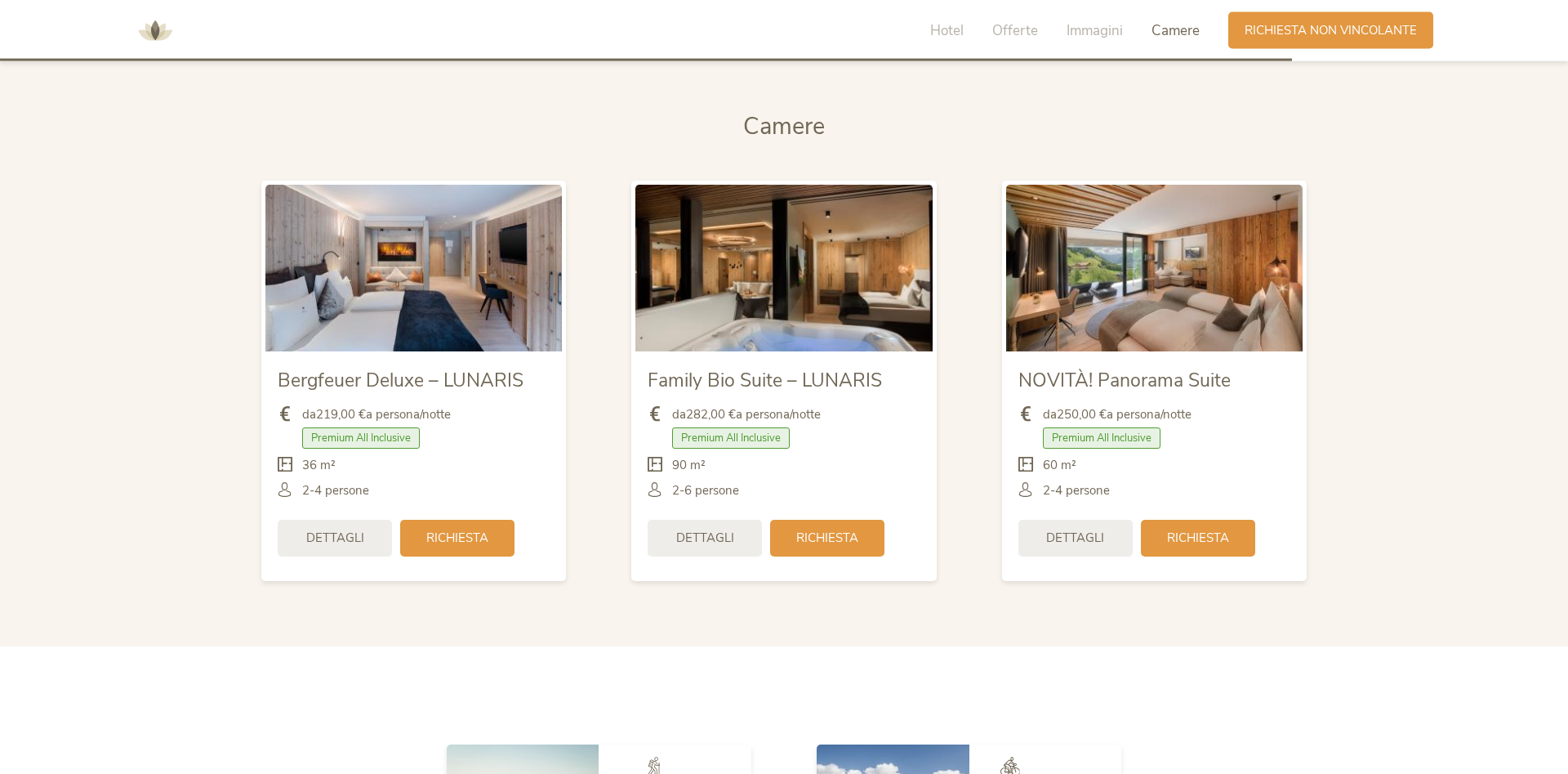
scroll to position [3916, 0]
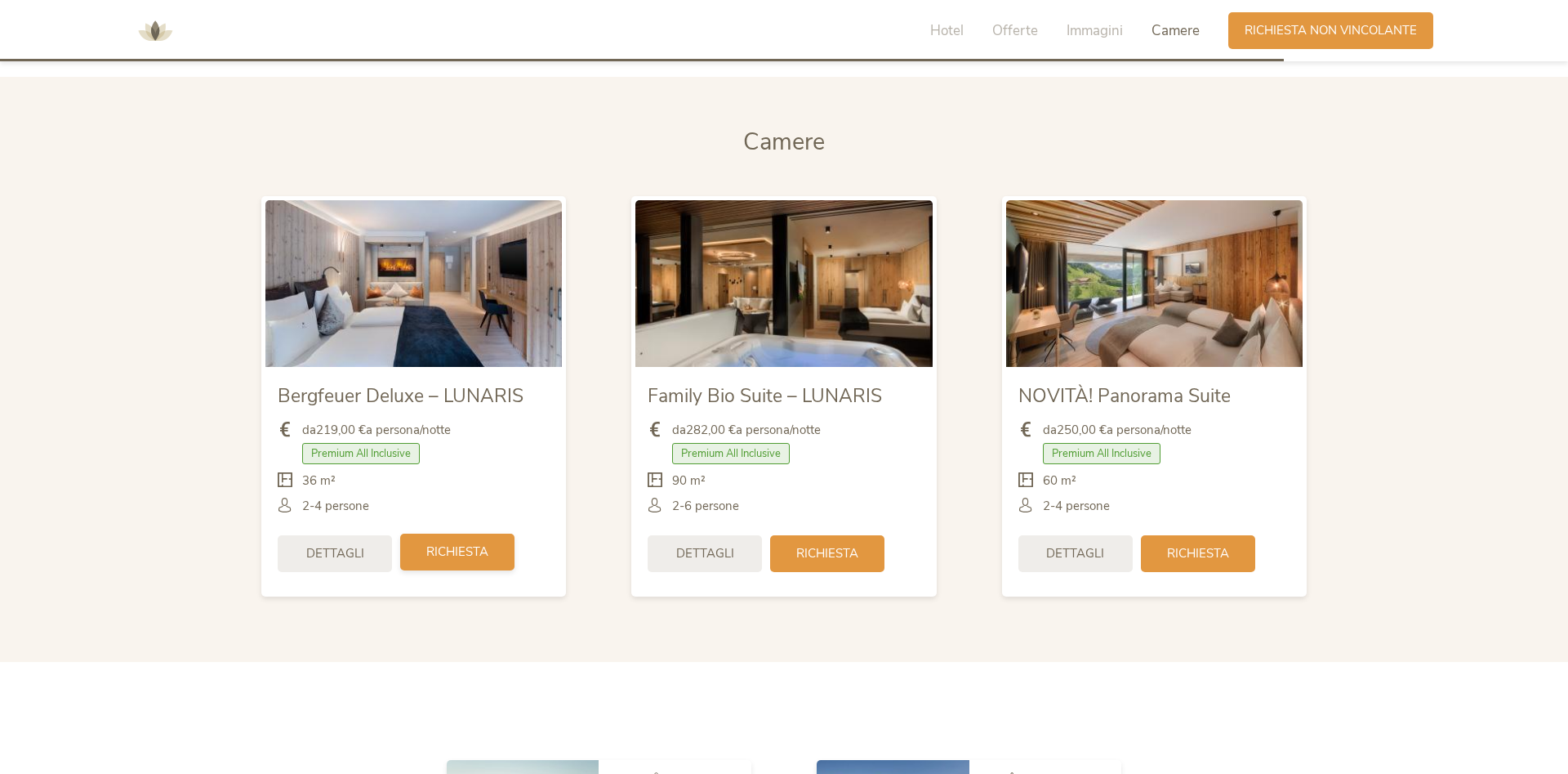
click at [474, 557] on span "Richiesta" at bounding box center [457, 551] width 62 height 17
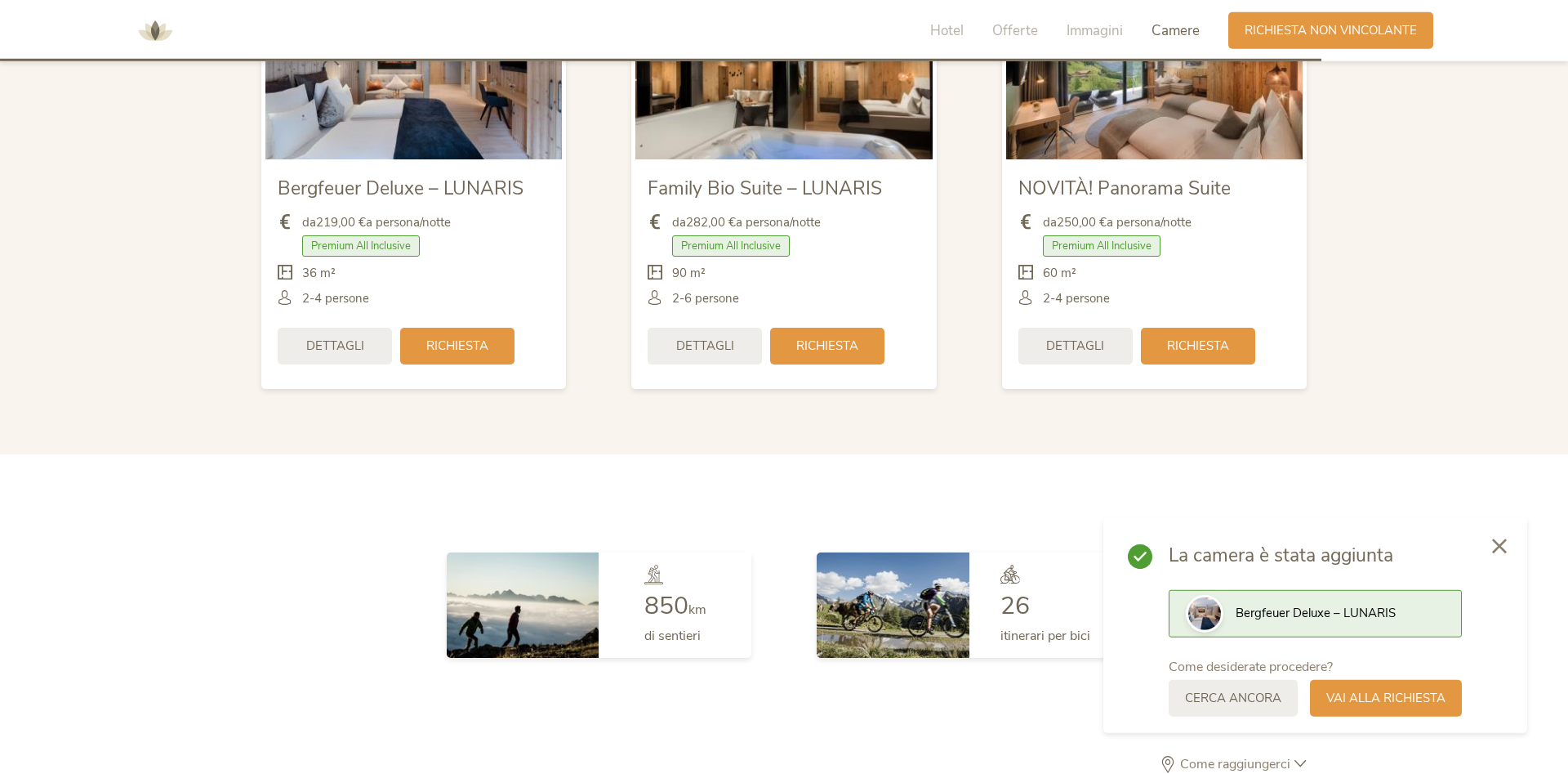
scroll to position [4166, 0]
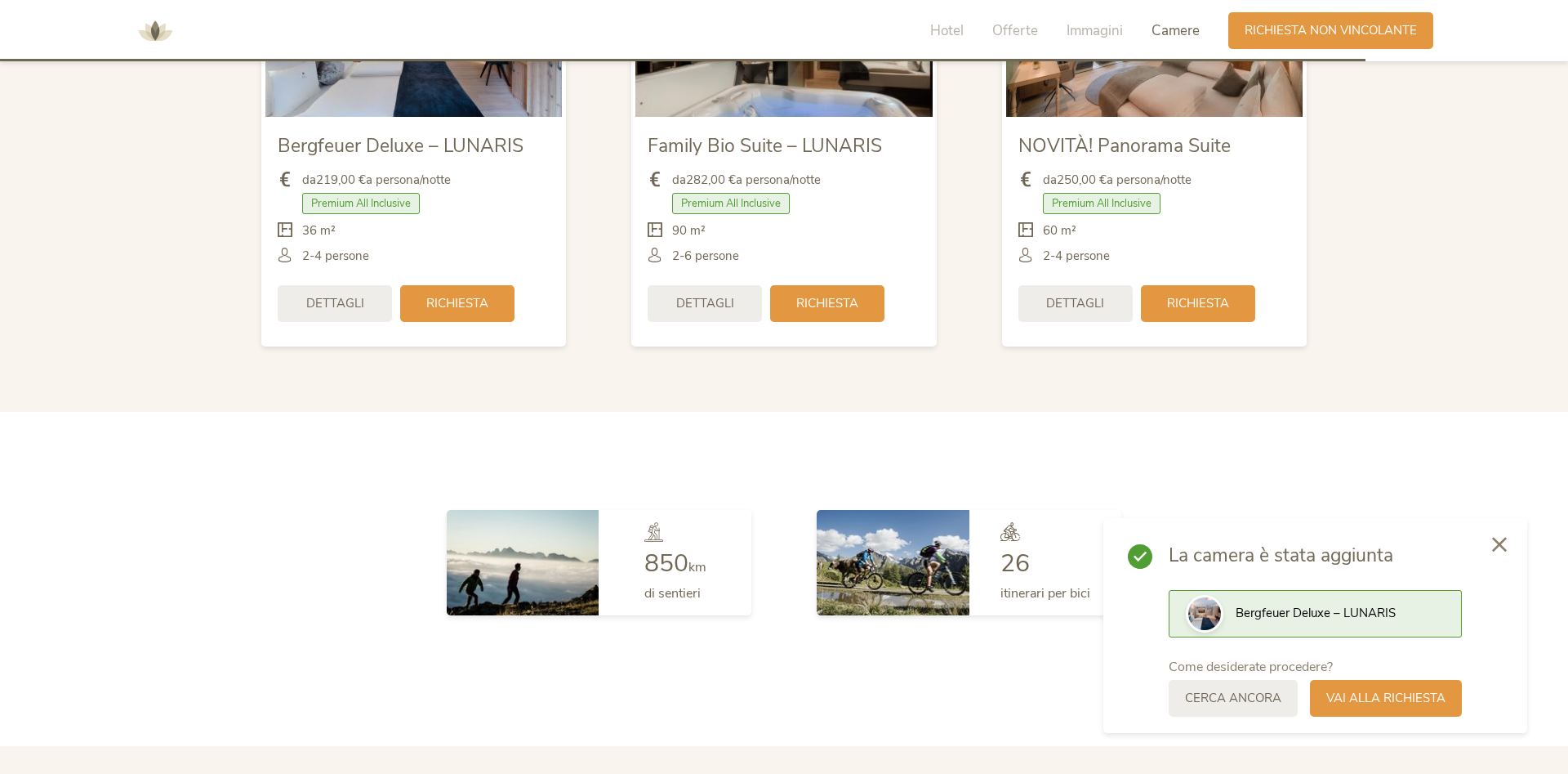
click at [1493, 542] on icon at bounding box center [1499, 544] width 15 height 15
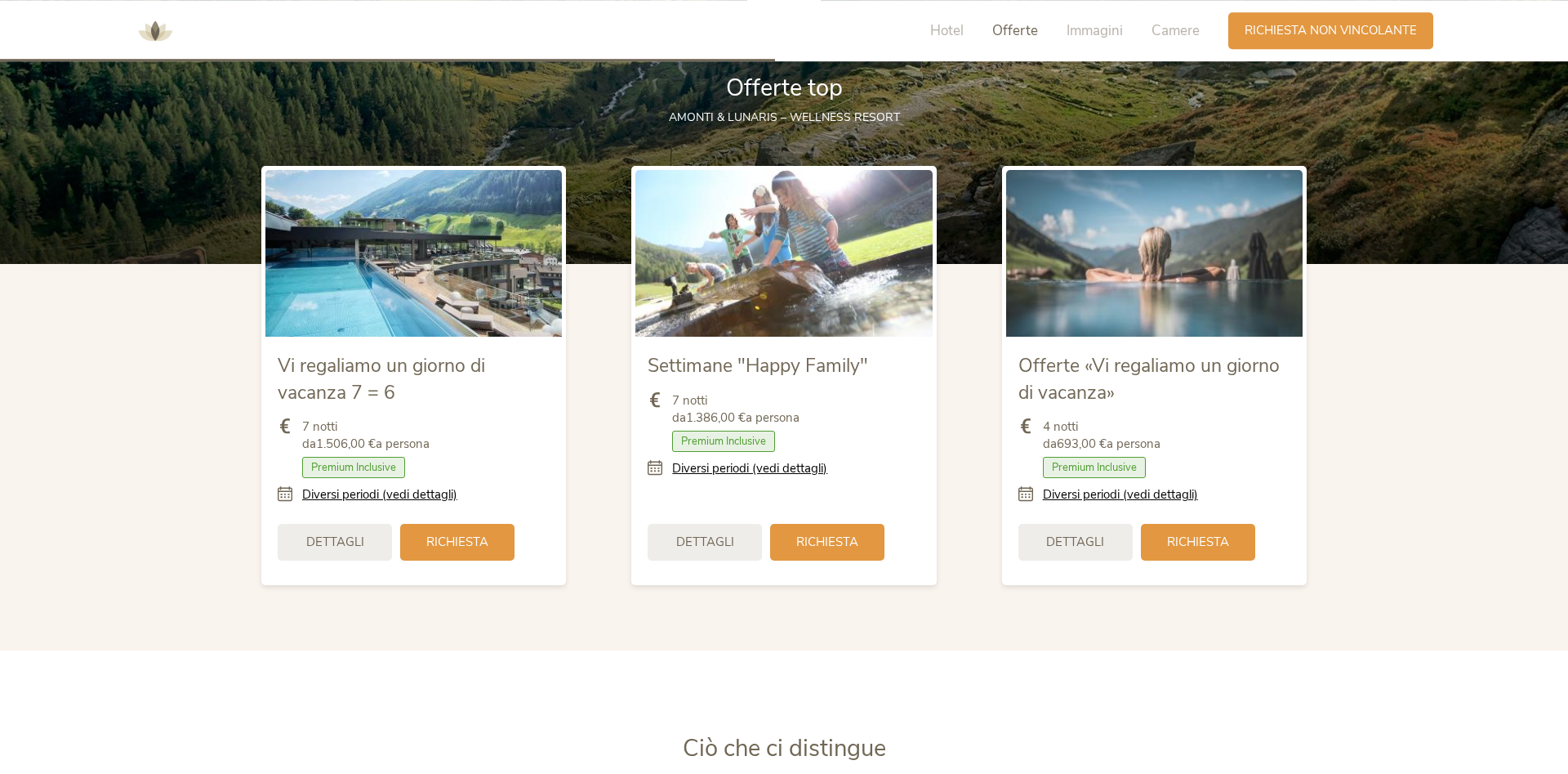
scroll to position [1868, 0]
